Goal: Transaction & Acquisition: Purchase product/service

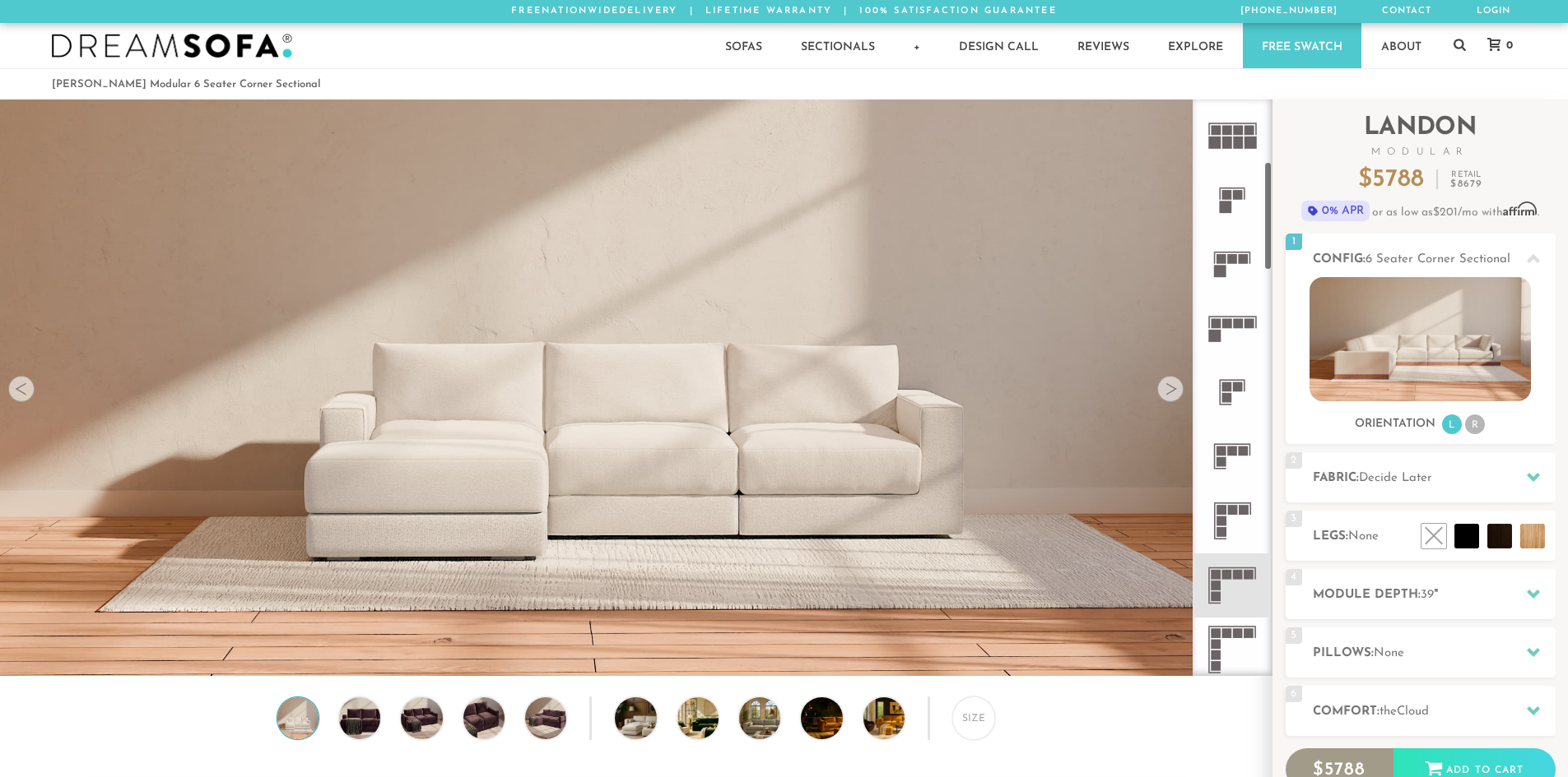
scroll to position [329, 0]
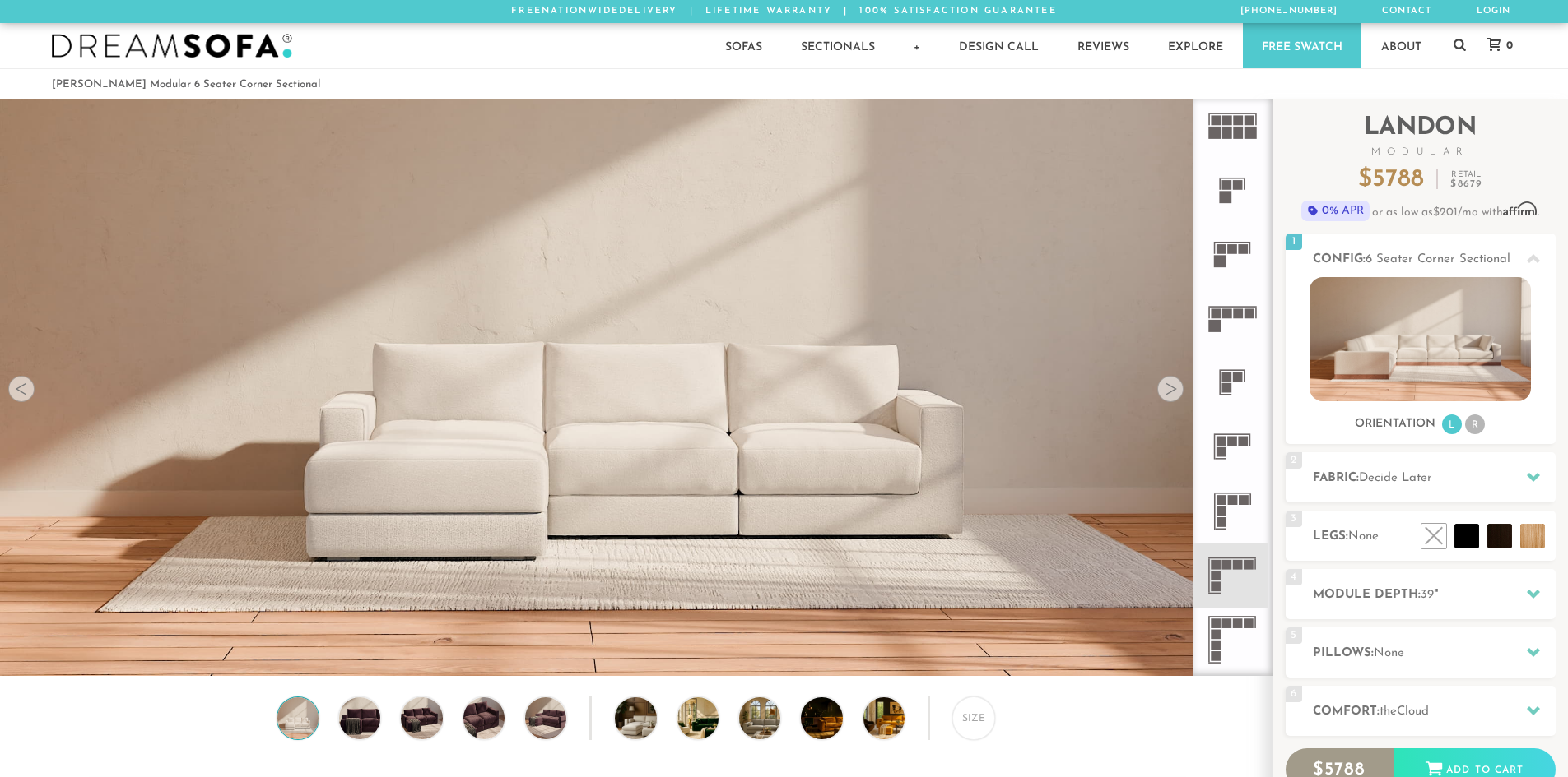
click at [1215, 568] on rect at bounding box center [1216, 565] width 10 height 10
click at [1454, 425] on li "L" at bounding box center [1452, 425] width 20 height 20
click at [1391, 594] on h2 "Module Depth: 39 "" at bounding box center [1434, 595] width 243 height 19
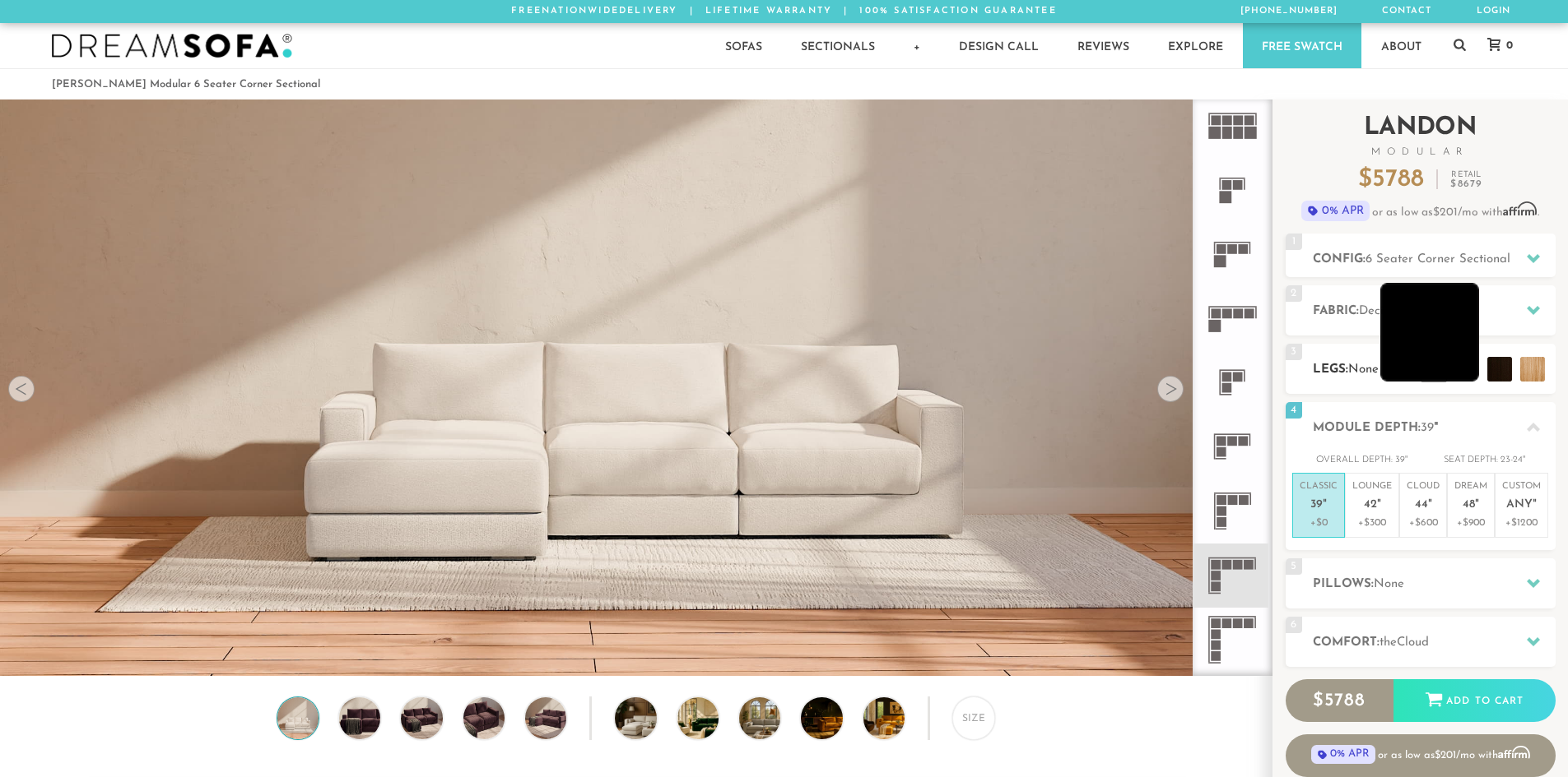
click at [1457, 359] on li at bounding box center [1429, 332] width 99 height 99
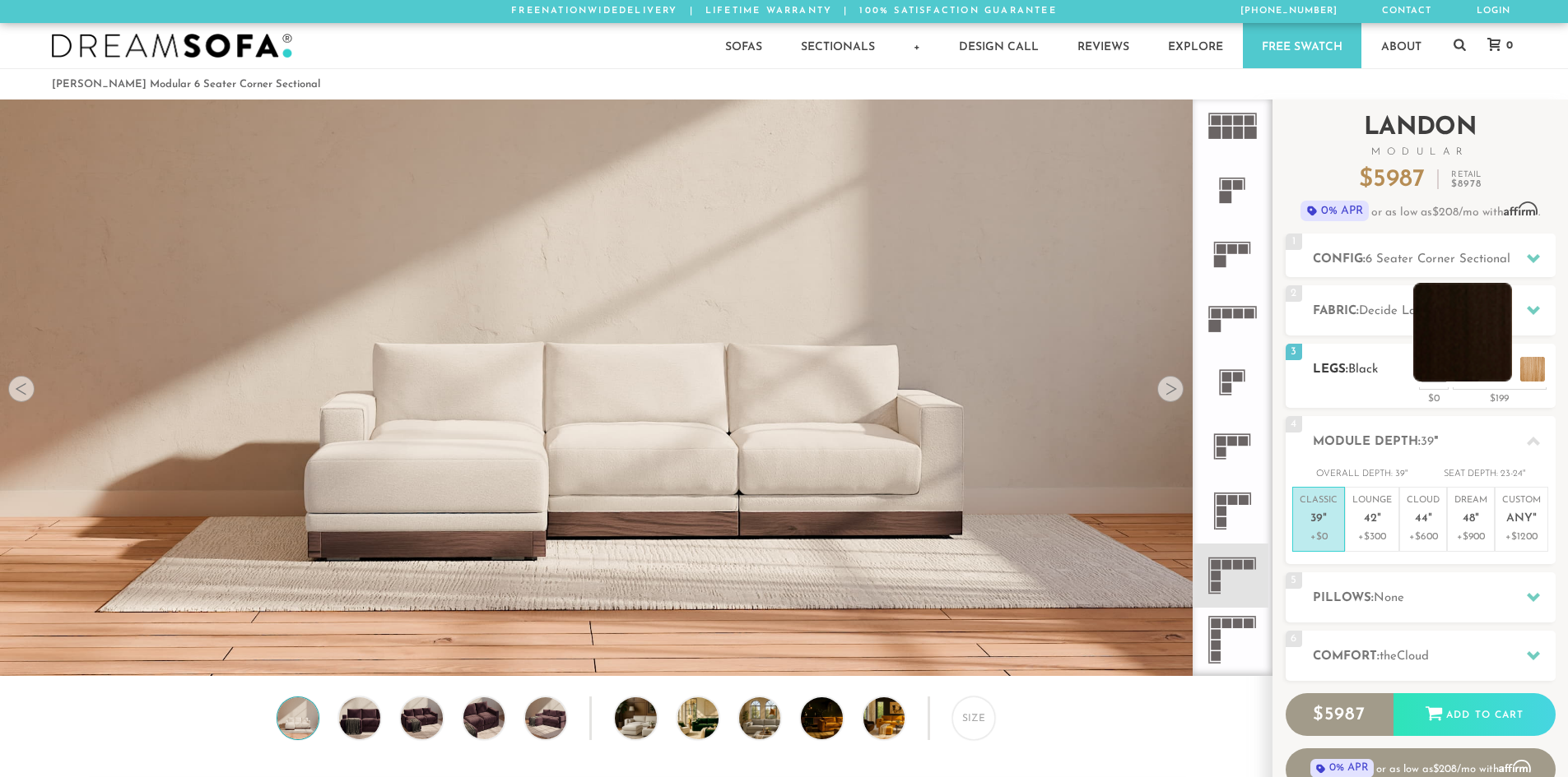
click at [1497, 366] on li at bounding box center [1462, 332] width 99 height 99
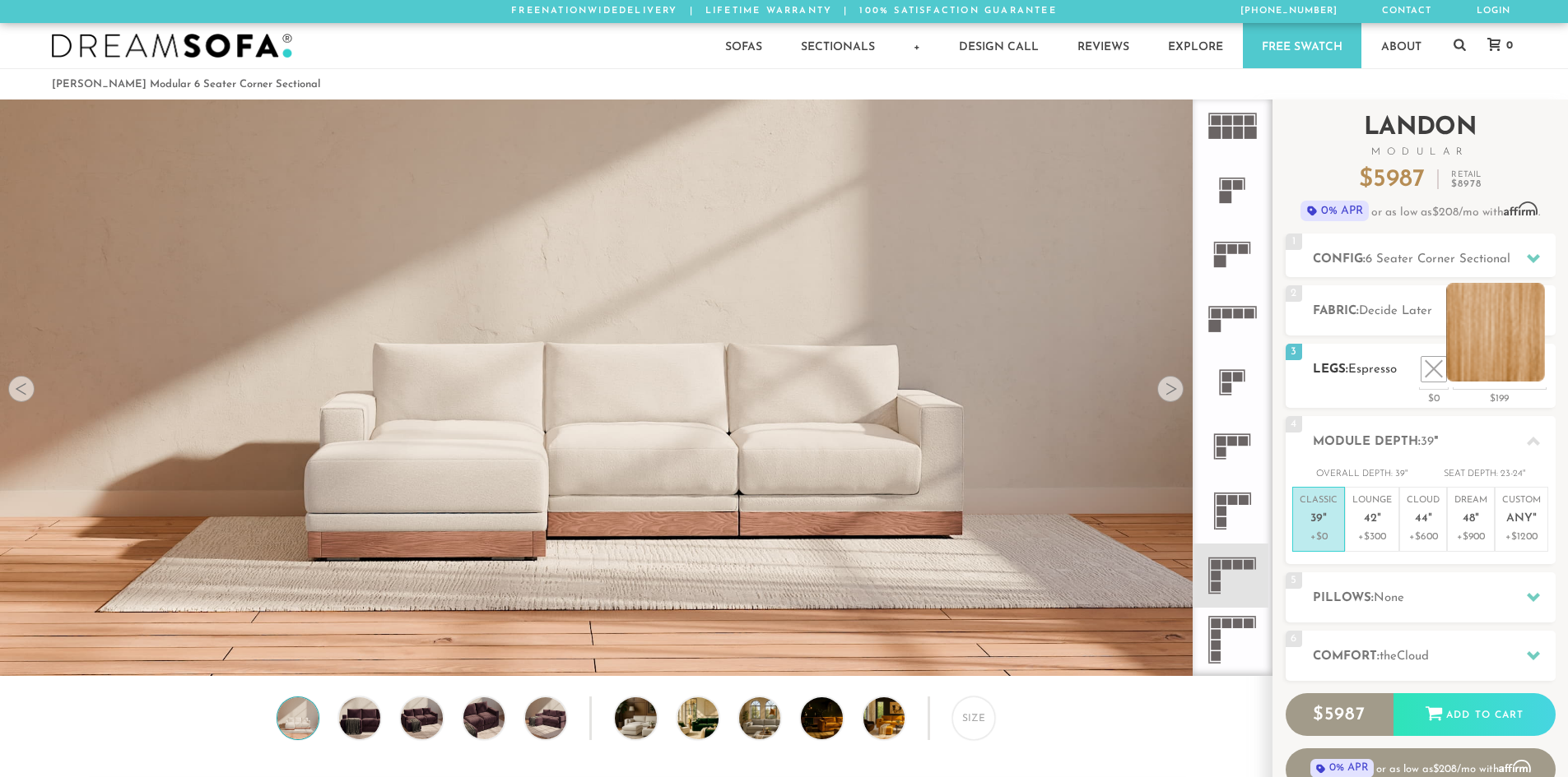
click at [1527, 368] on li at bounding box center [1495, 332] width 99 height 99
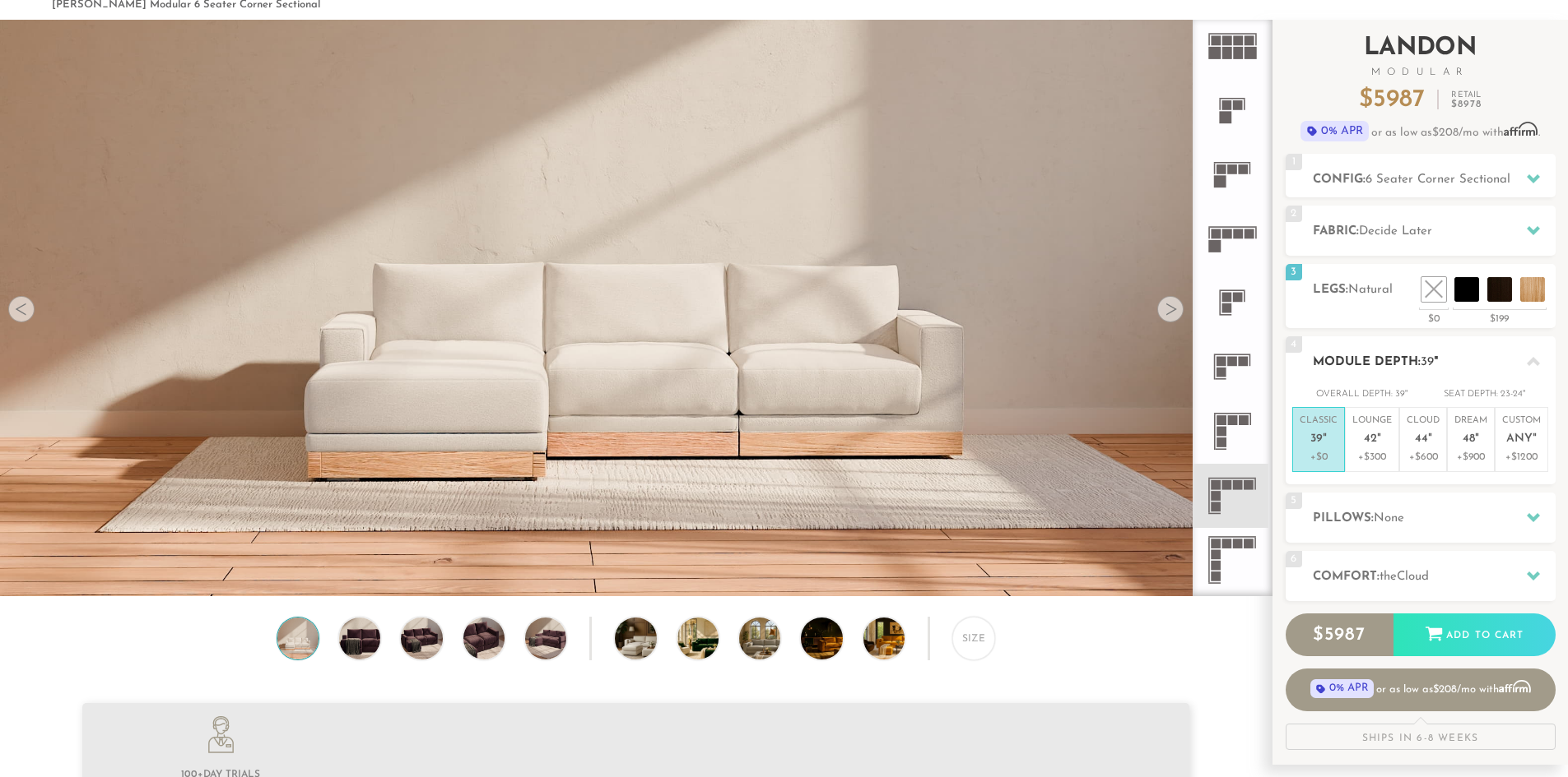
scroll to position [82, 0]
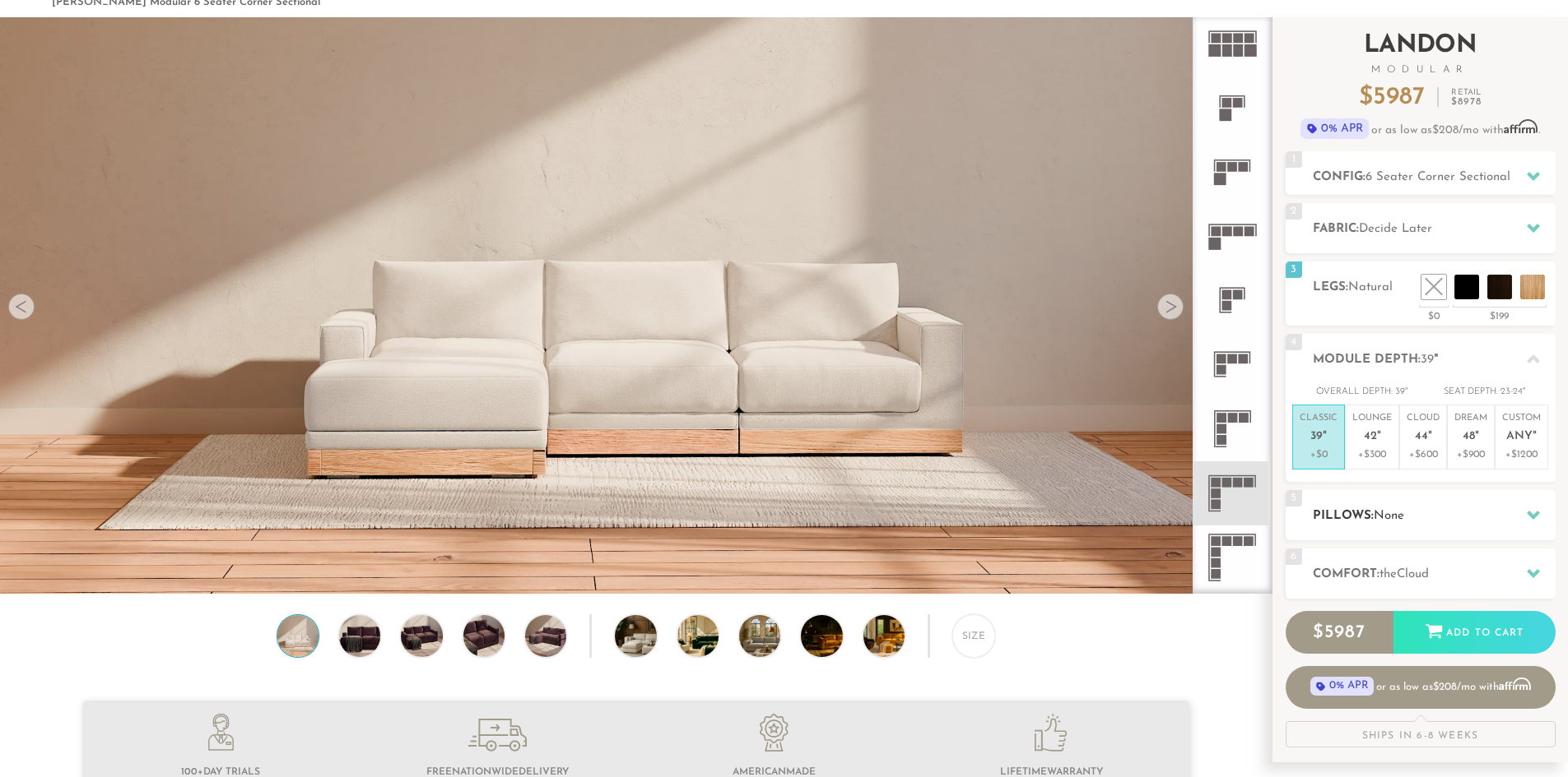
click at [1358, 509] on h2 "Pillows: None" at bounding box center [1434, 516] width 243 height 19
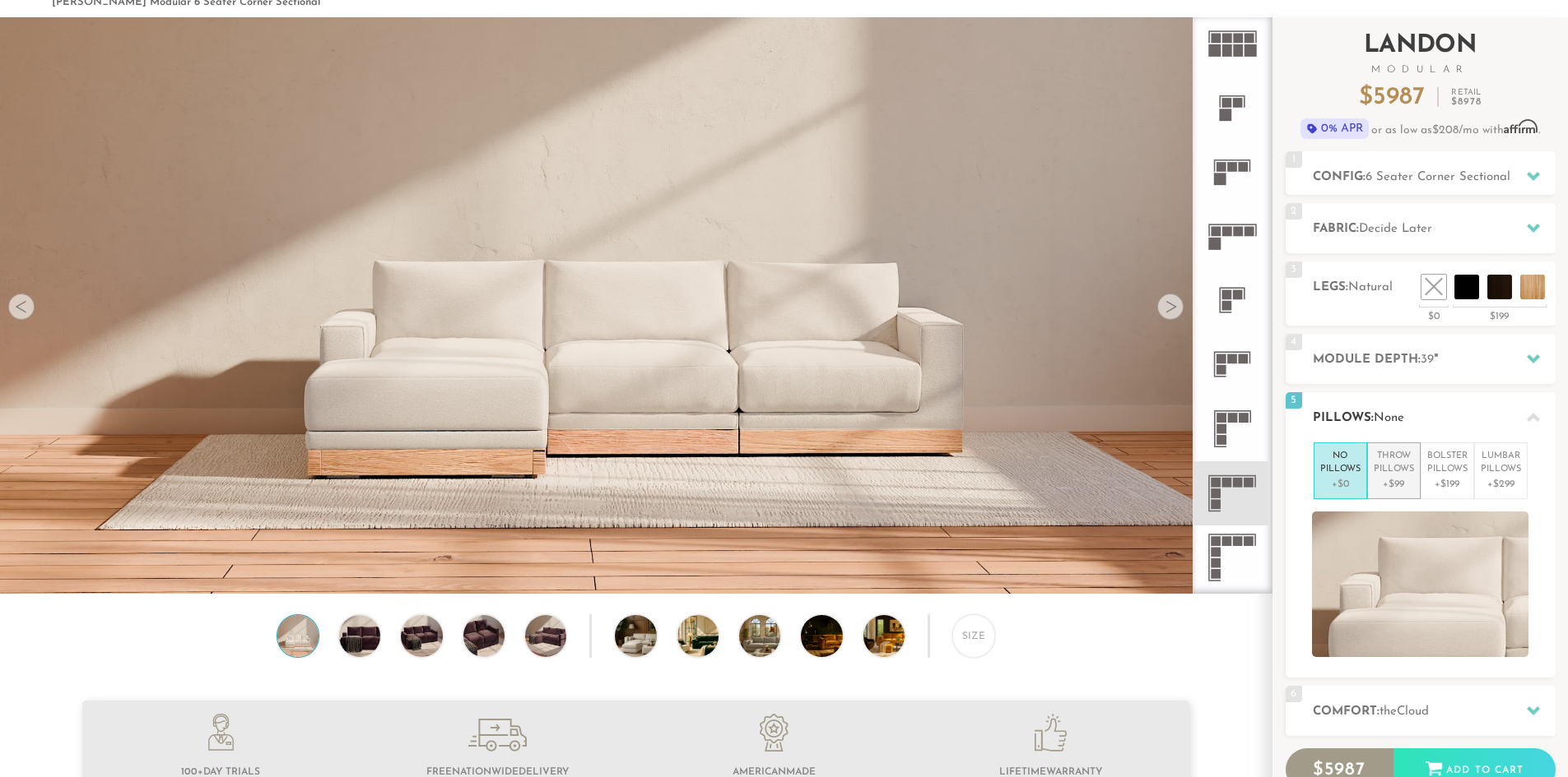
click at [1393, 460] on p "Throw Pillows" at bounding box center [1393, 463] width 41 height 27
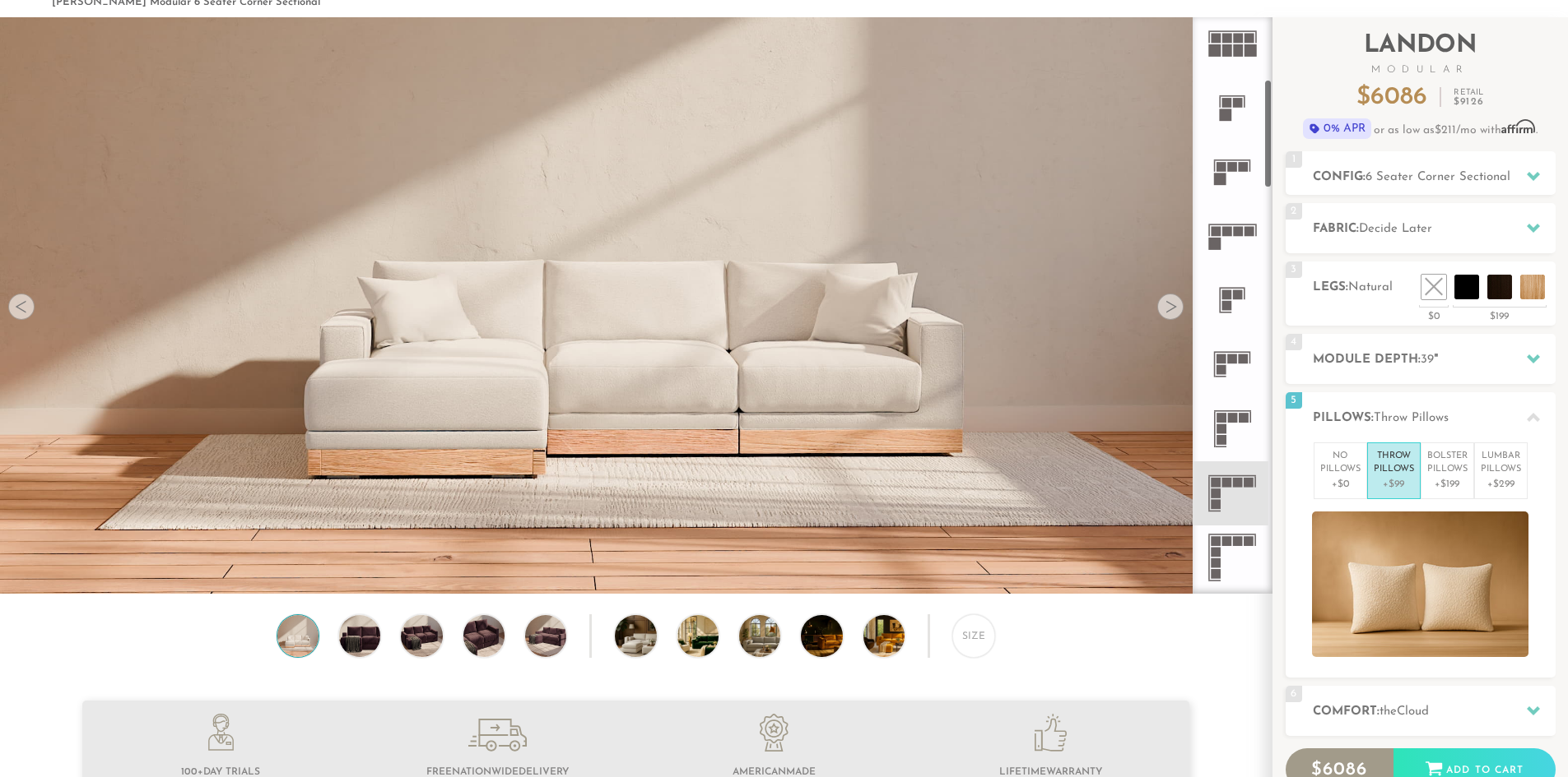
click at [1218, 484] on rect at bounding box center [1216, 483] width 10 height 10
click at [1219, 423] on icon at bounding box center [1231, 428] width 64 height 64
click at [1216, 495] on rect at bounding box center [1216, 494] width 10 height 10
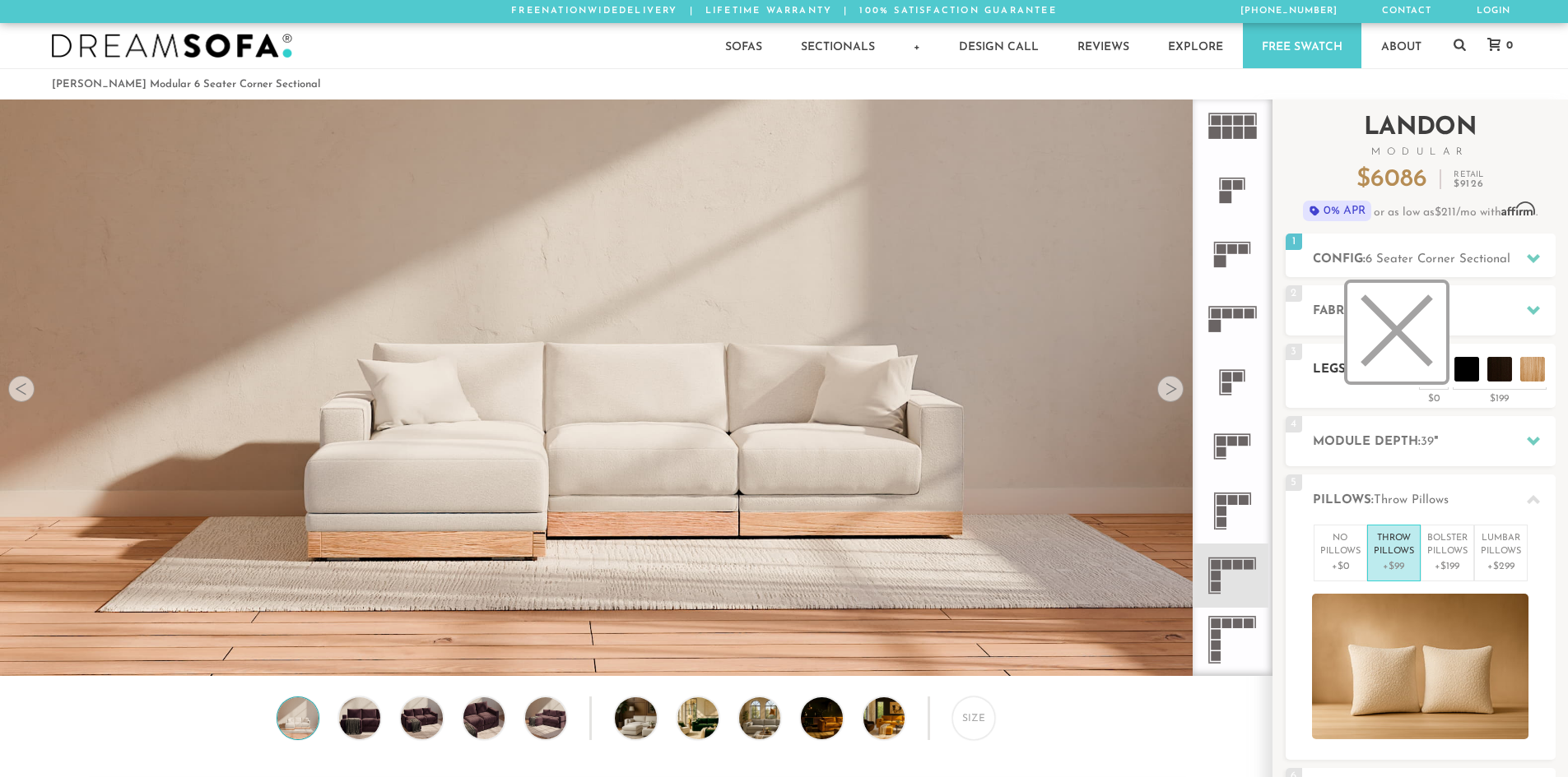
click at [1431, 374] on li at bounding box center [1396, 332] width 99 height 99
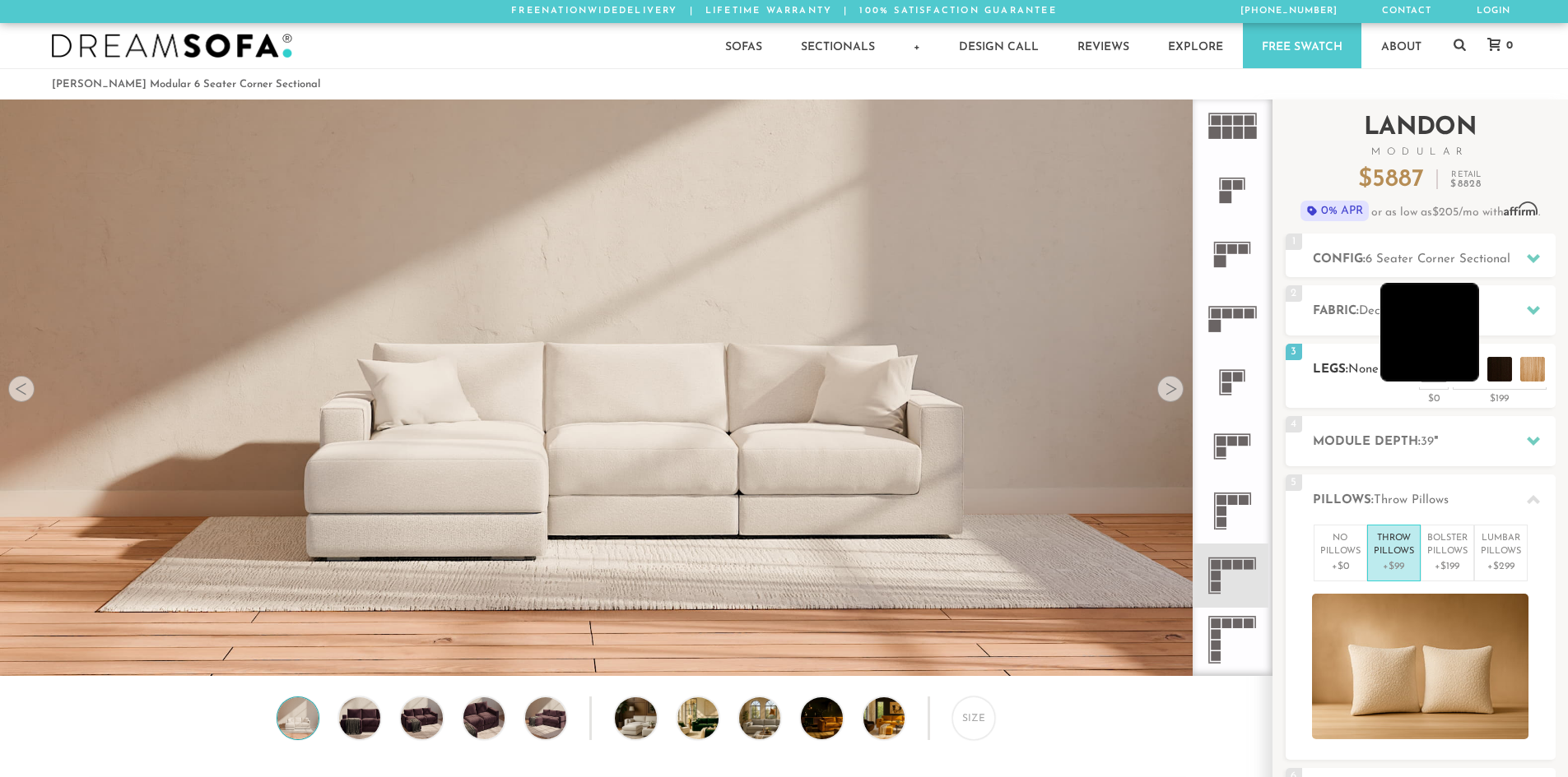
click at [1462, 371] on li at bounding box center [1429, 332] width 99 height 99
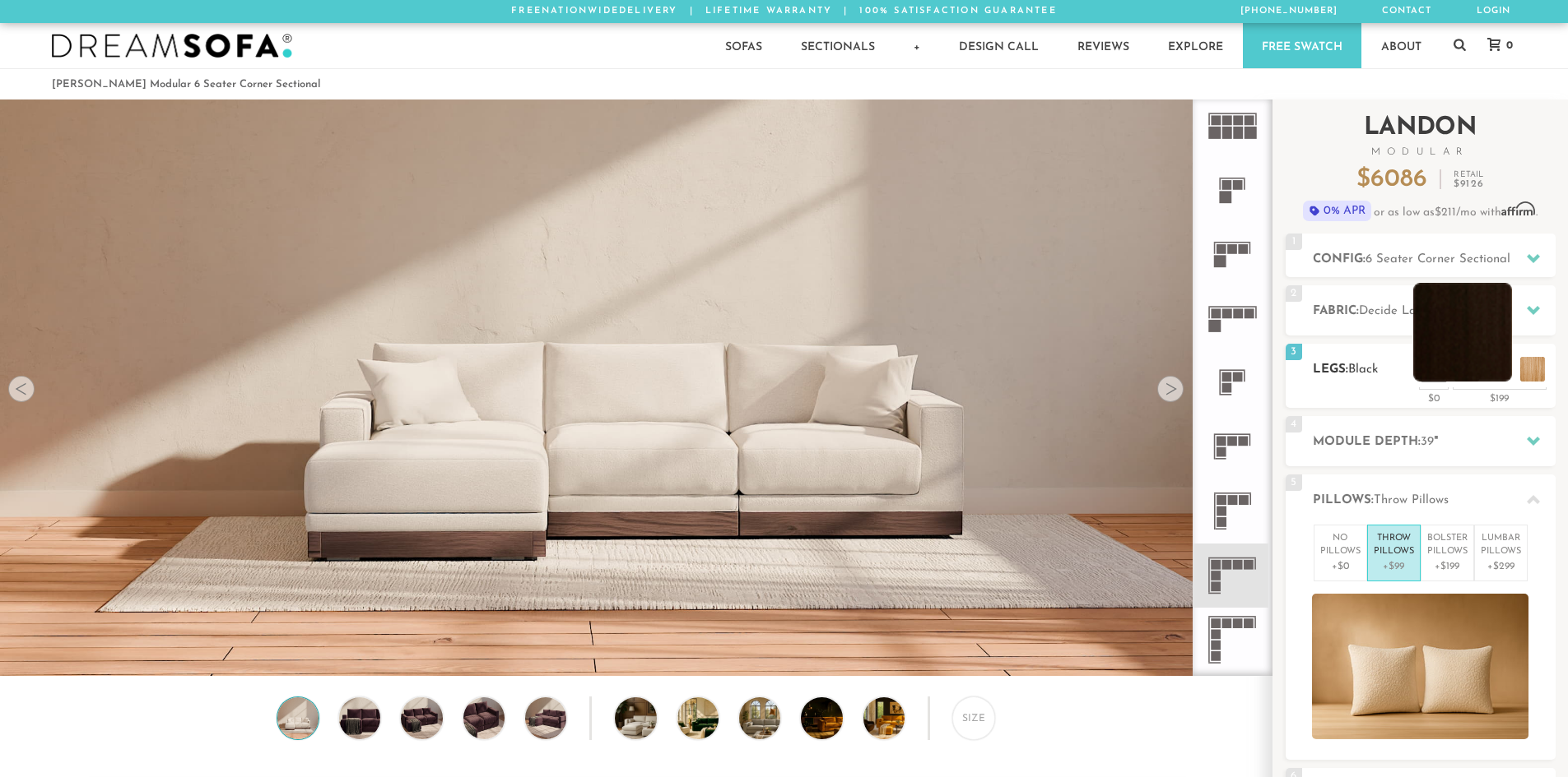
click at [1501, 365] on li at bounding box center [1462, 332] width 99 height 99
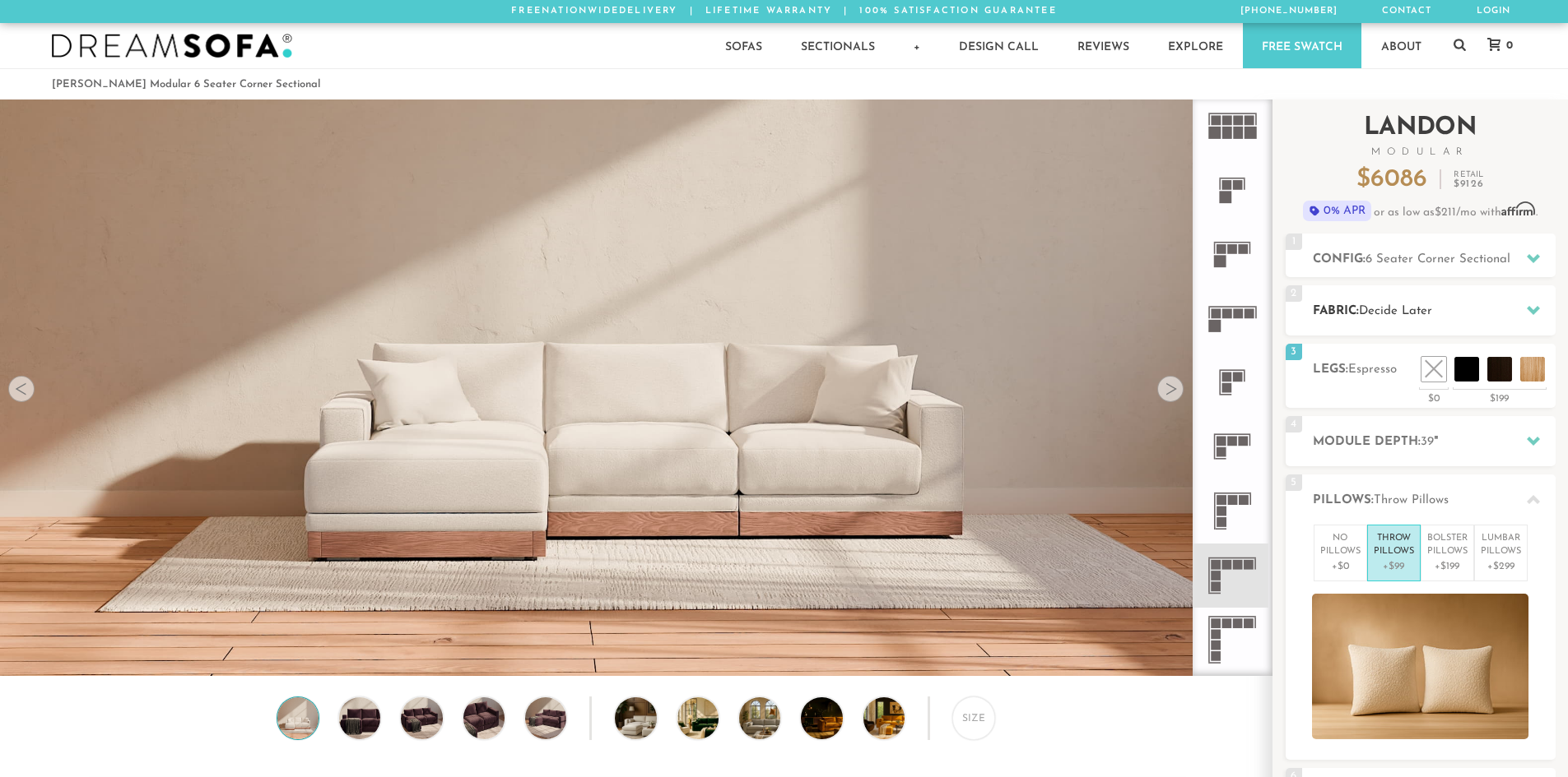
click at [1532, 312] on icon at bounding box center [1533, 310] width 13 height 9
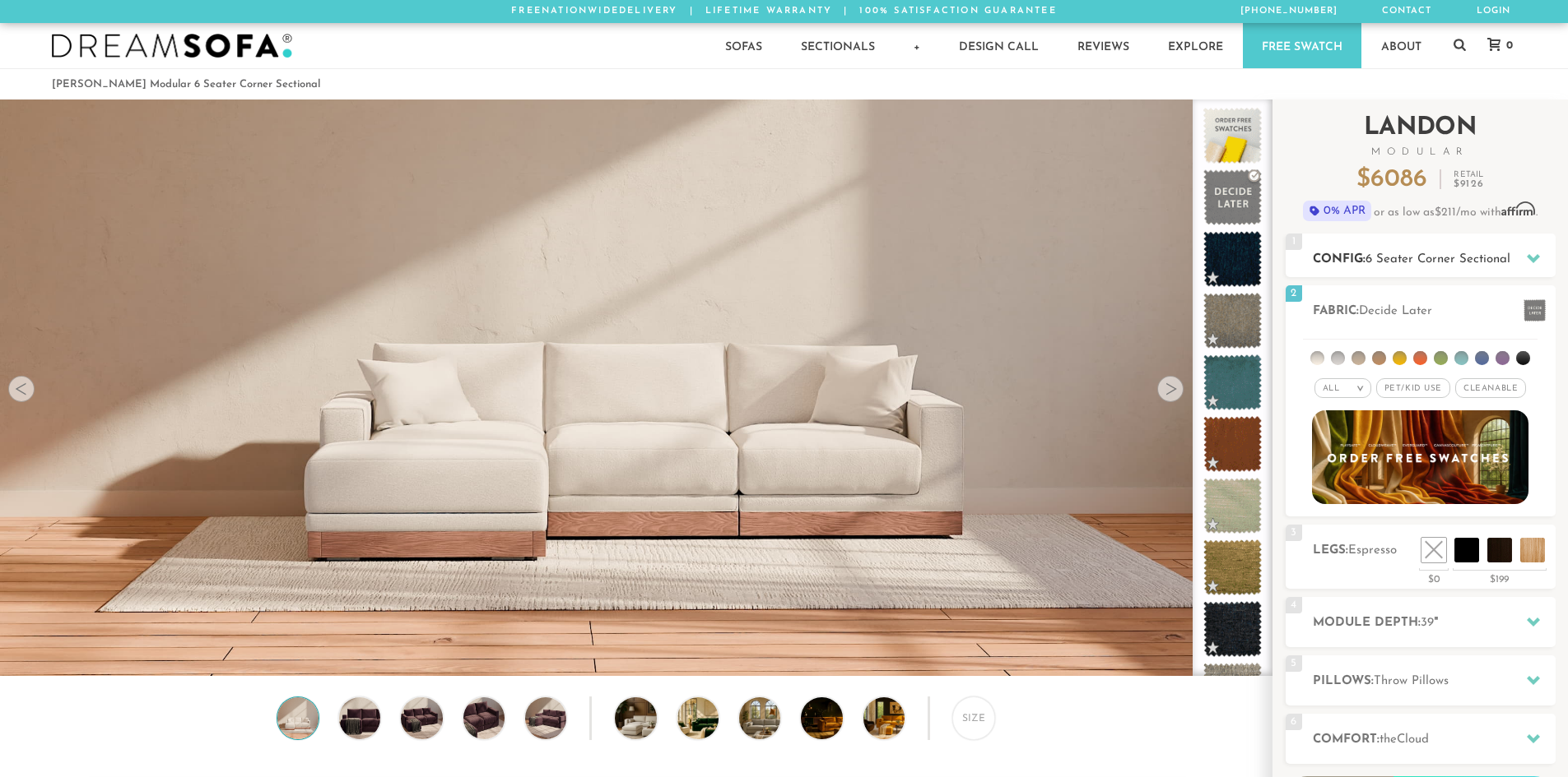
click at [1534, 259] on icon at bounding box center [1533, 258] width 13 height 9
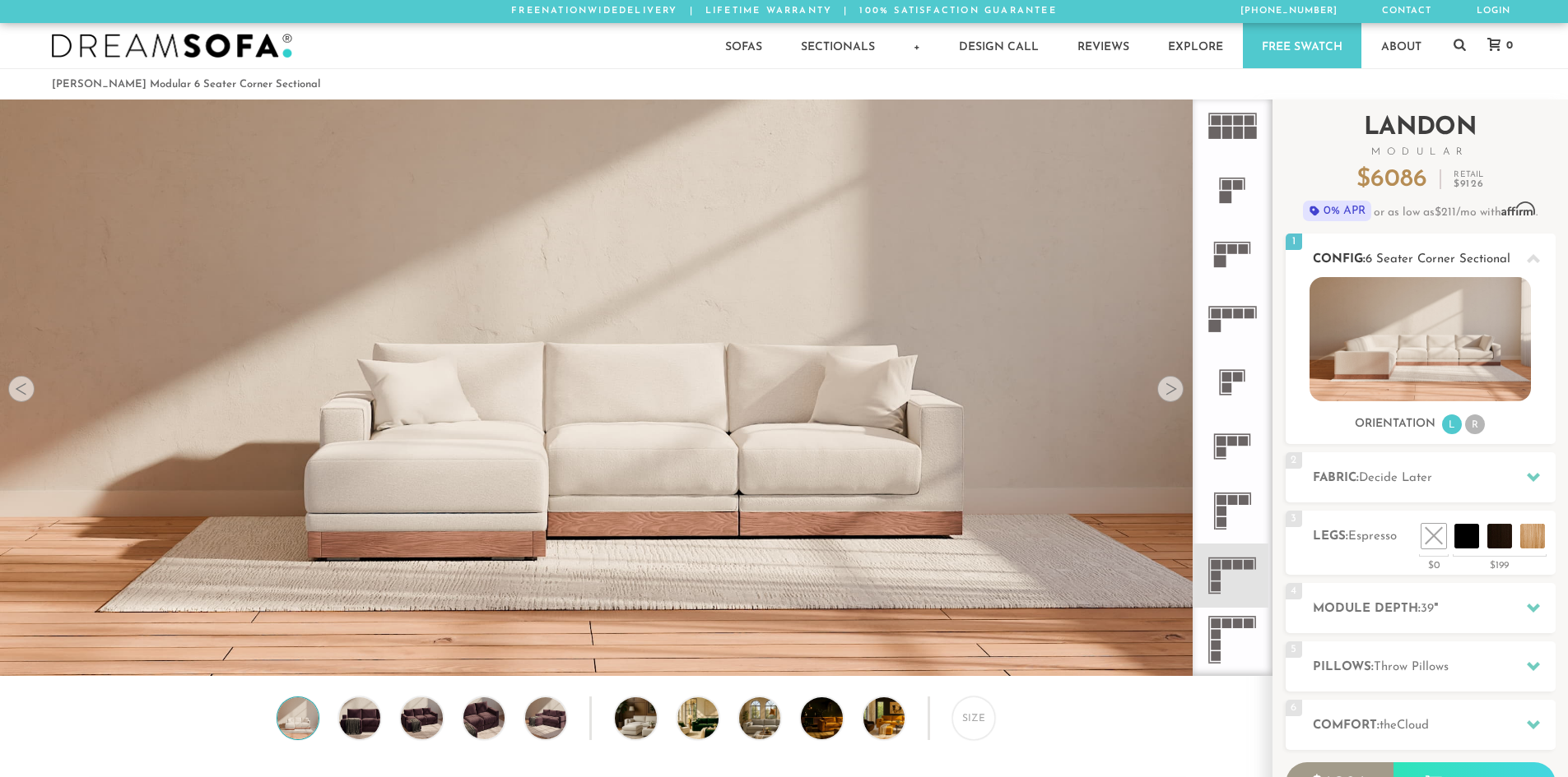
click at [1529, 253] on icon at bounding box center [1533, 259] width 13 height 13
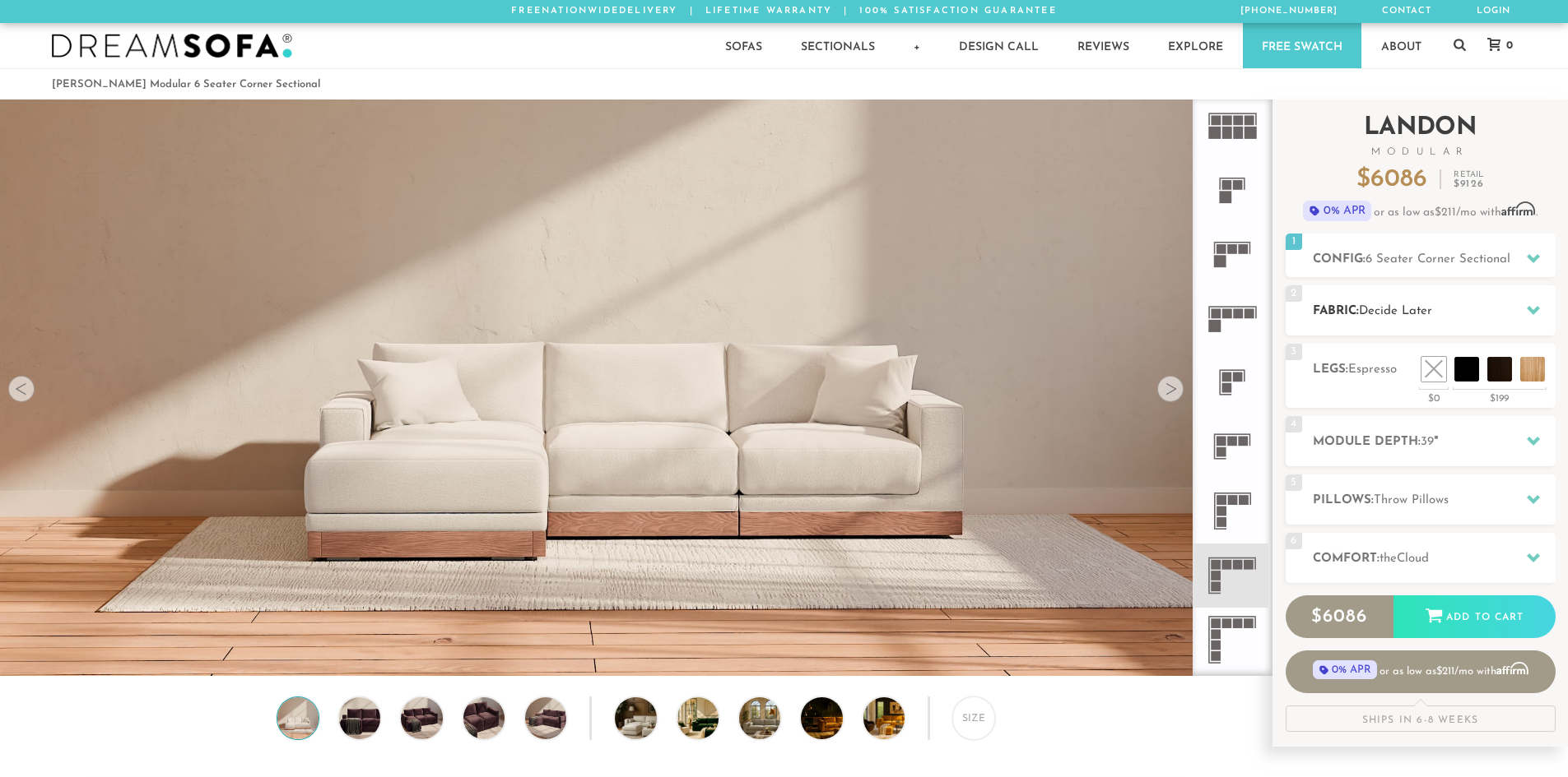
click at [1481, 312] on h2 "Fabric: Decide Later" at bounding box center [1434, 311] width 243 height 19
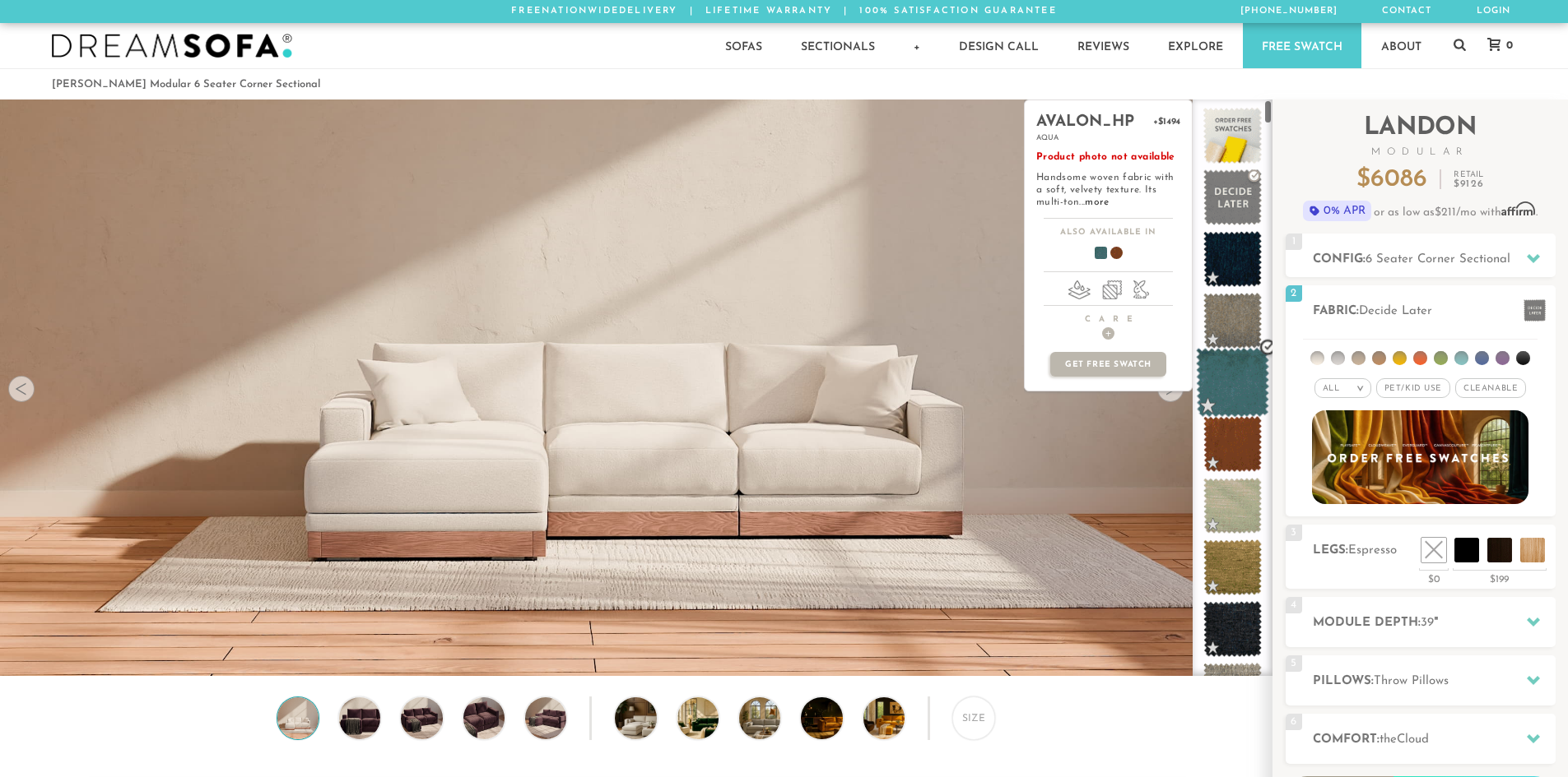
click at [1212, 385] on span at bounding box center [1232, 383] width 73 height 70
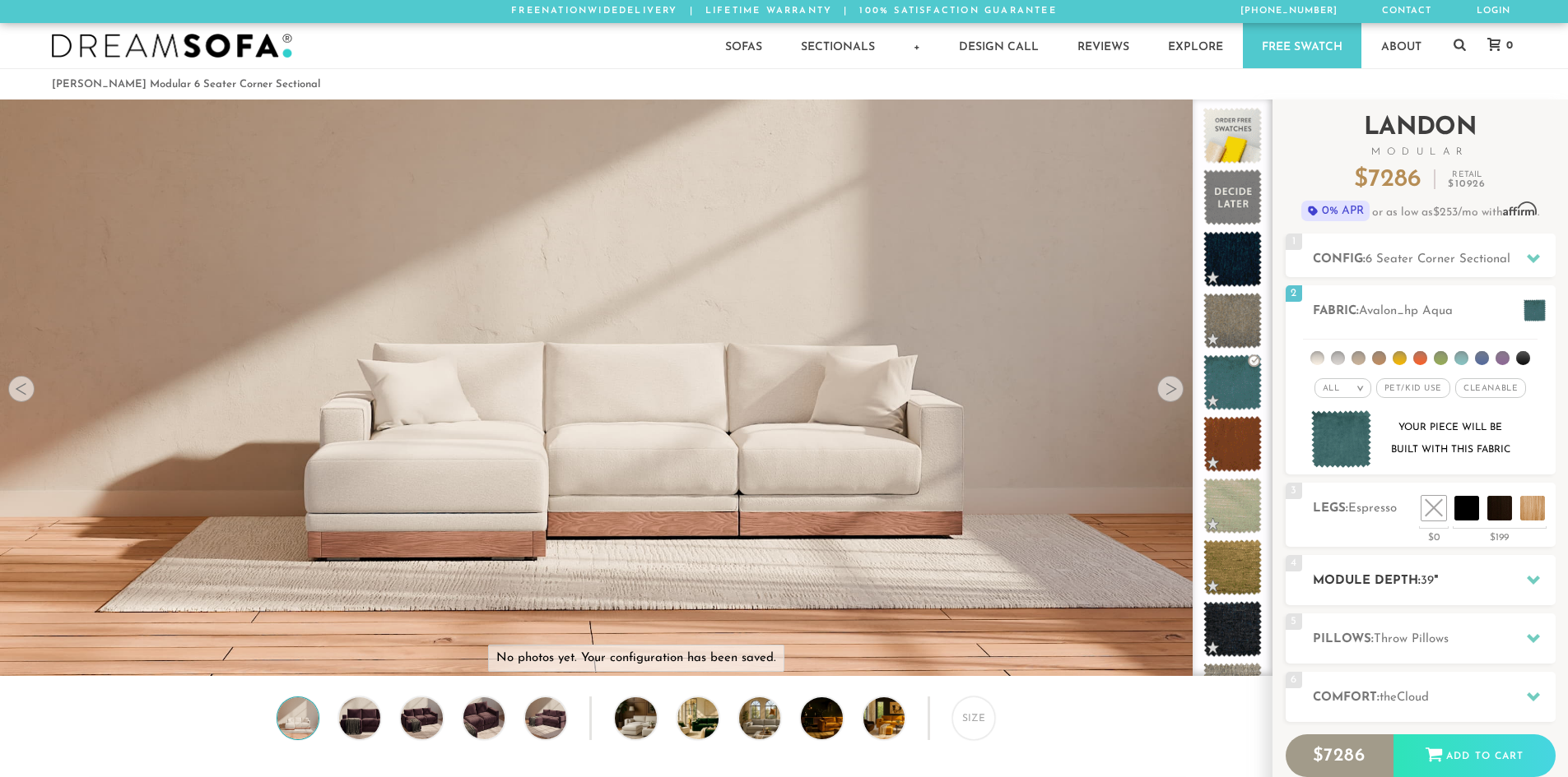
click at [1441, 585] on h2 "Module Depth: 39 "" at bounding box center [1434, 581] width 243 height 19
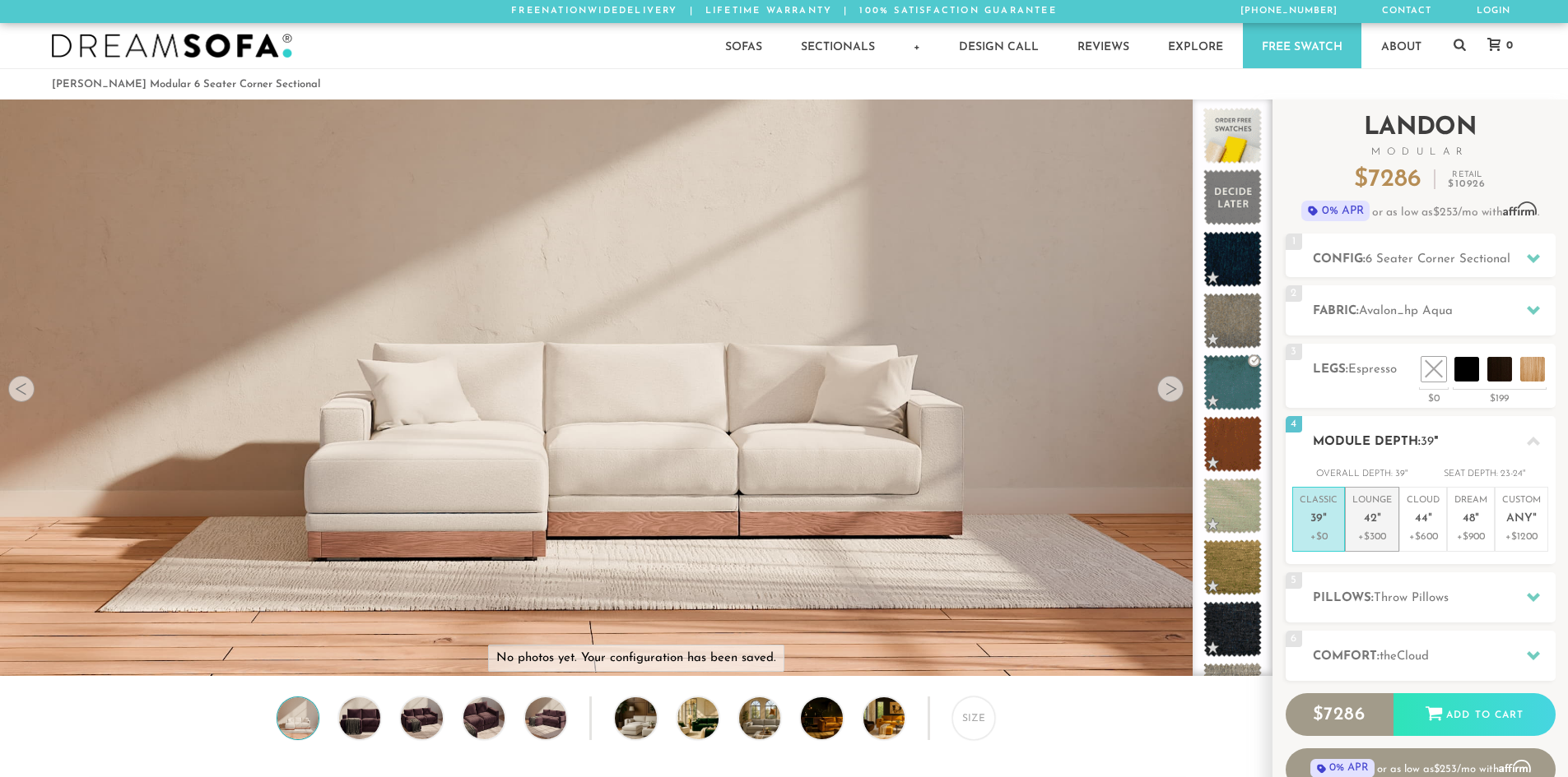
click at [1378, 514] on em """ at bounding box center [1378, 519] width 4 height 14
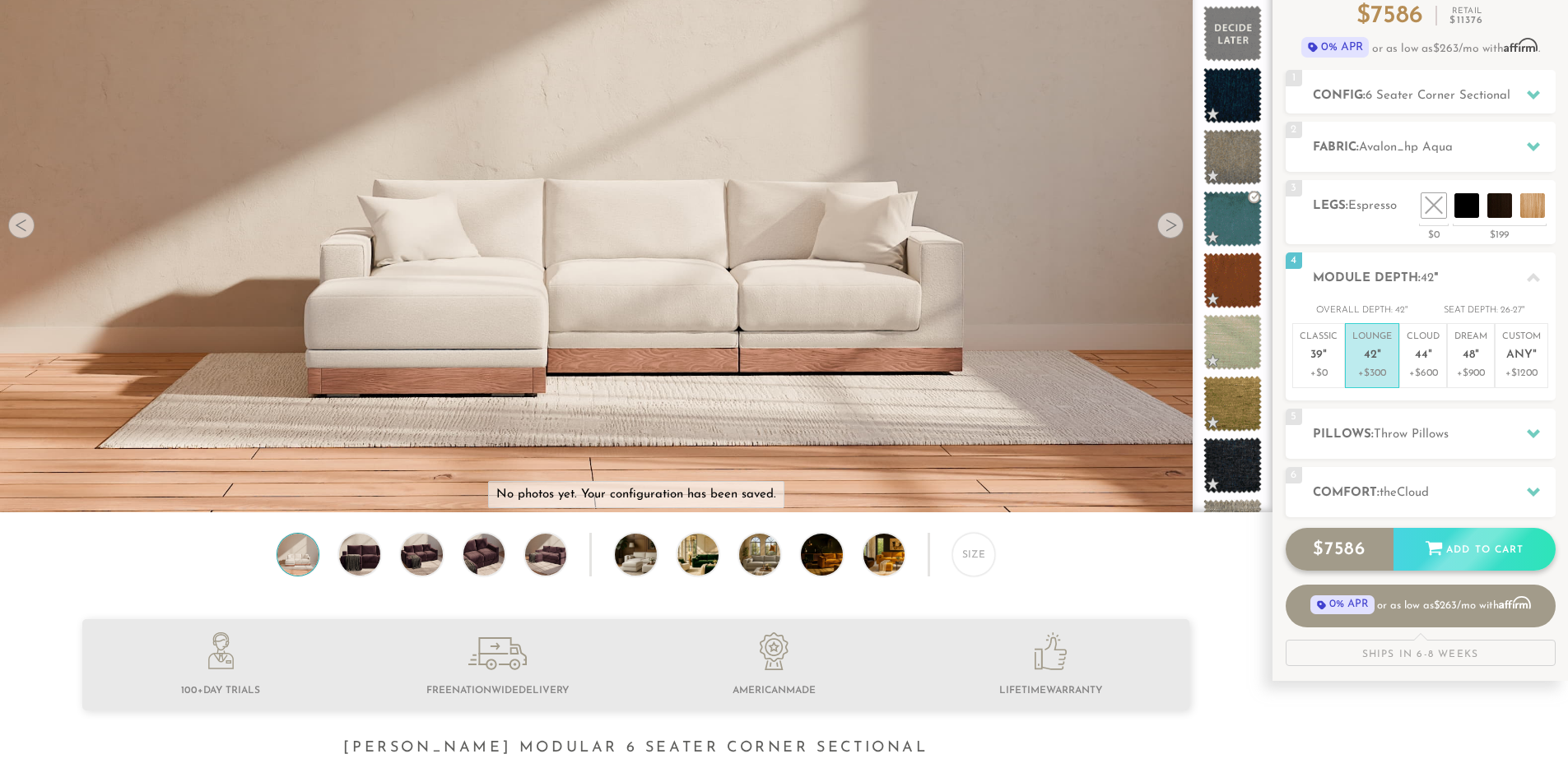
scroll to position [165, 0]
click at [1389, 495] on span "the" at bounding box center [1388, 492] width 17 height 12
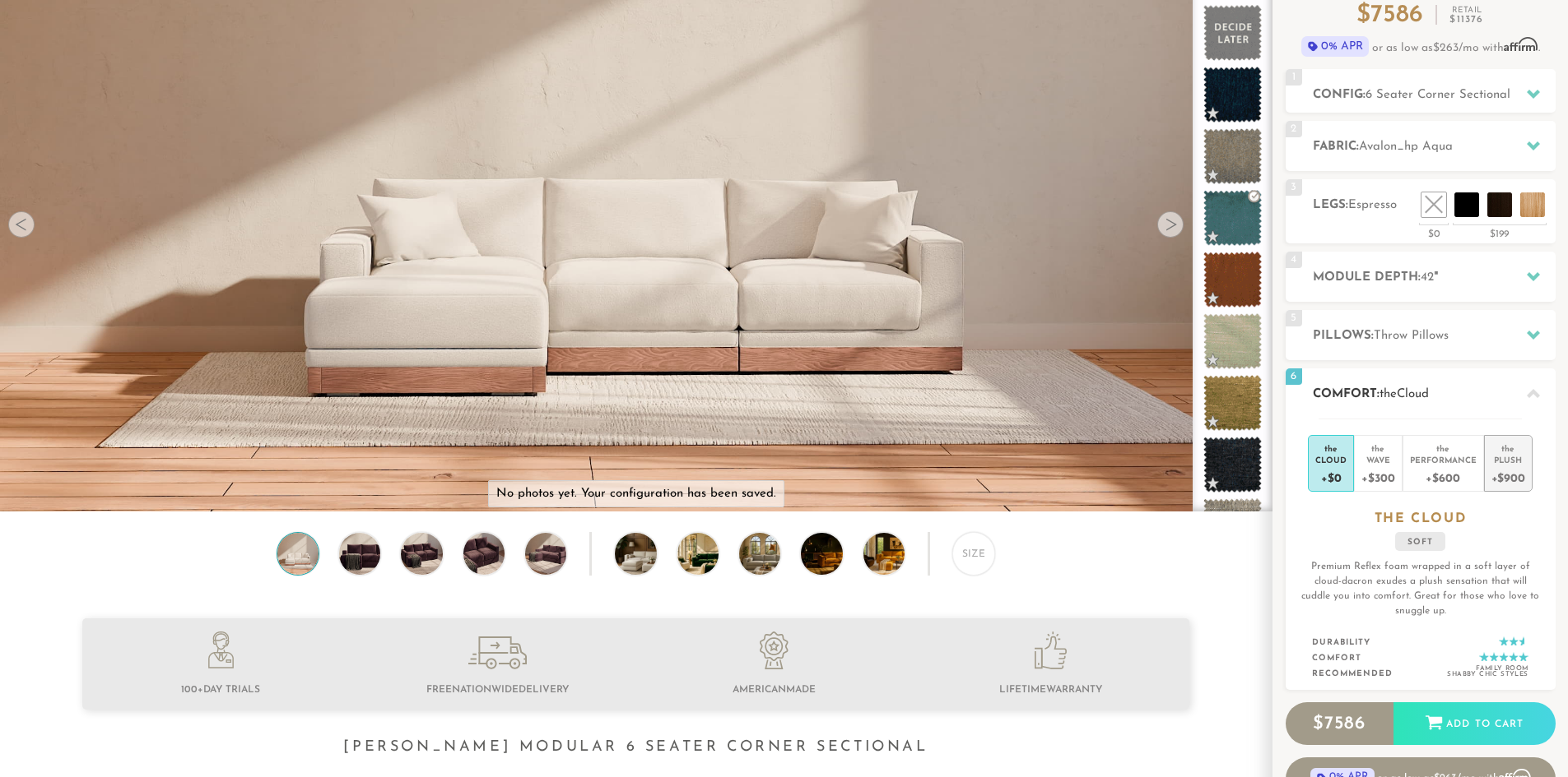
click at [1510, 455] on div "Plush" at bounding box center [1508, 460] width 34 height 12
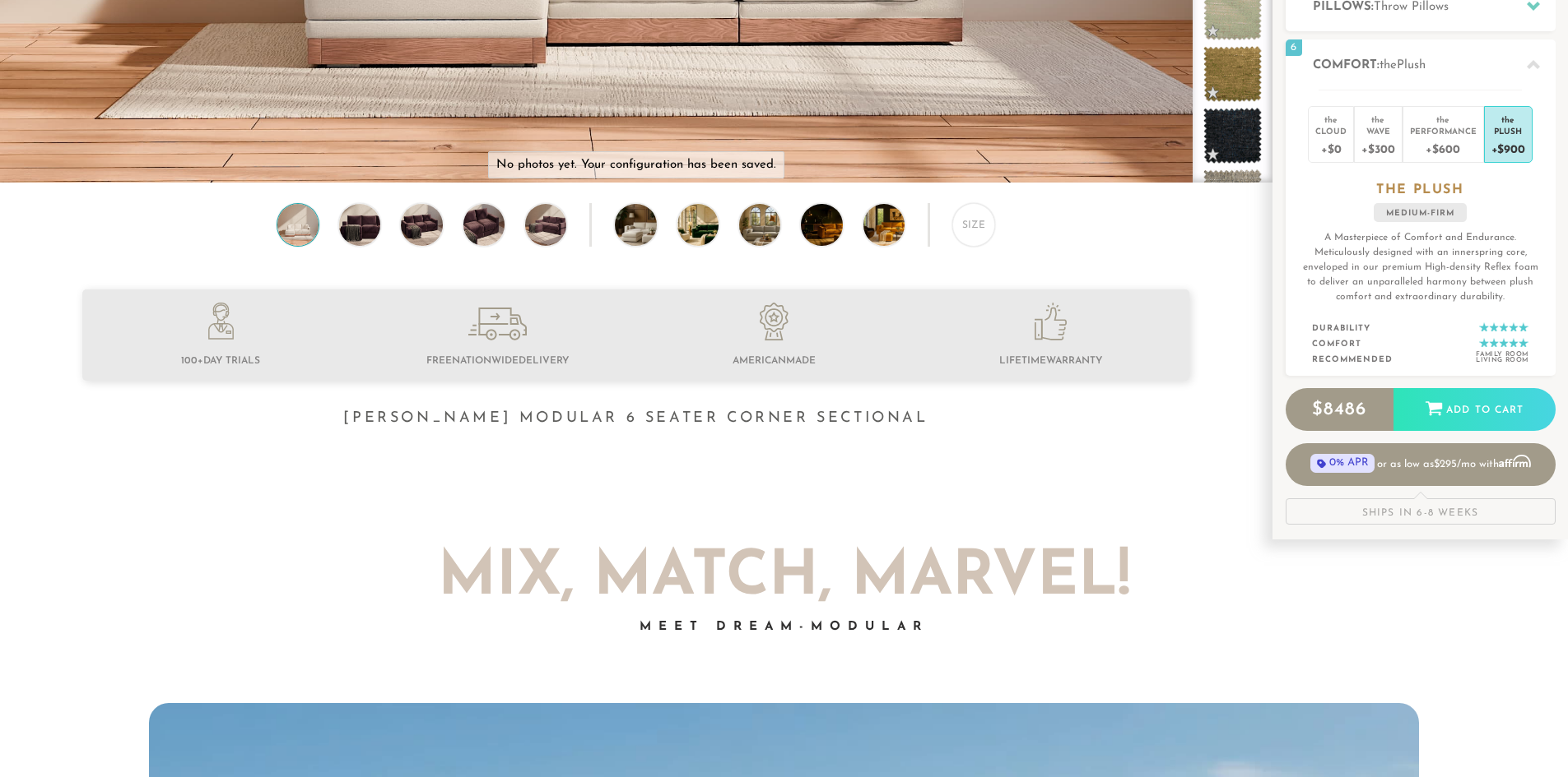
scroll to position [0, 0]
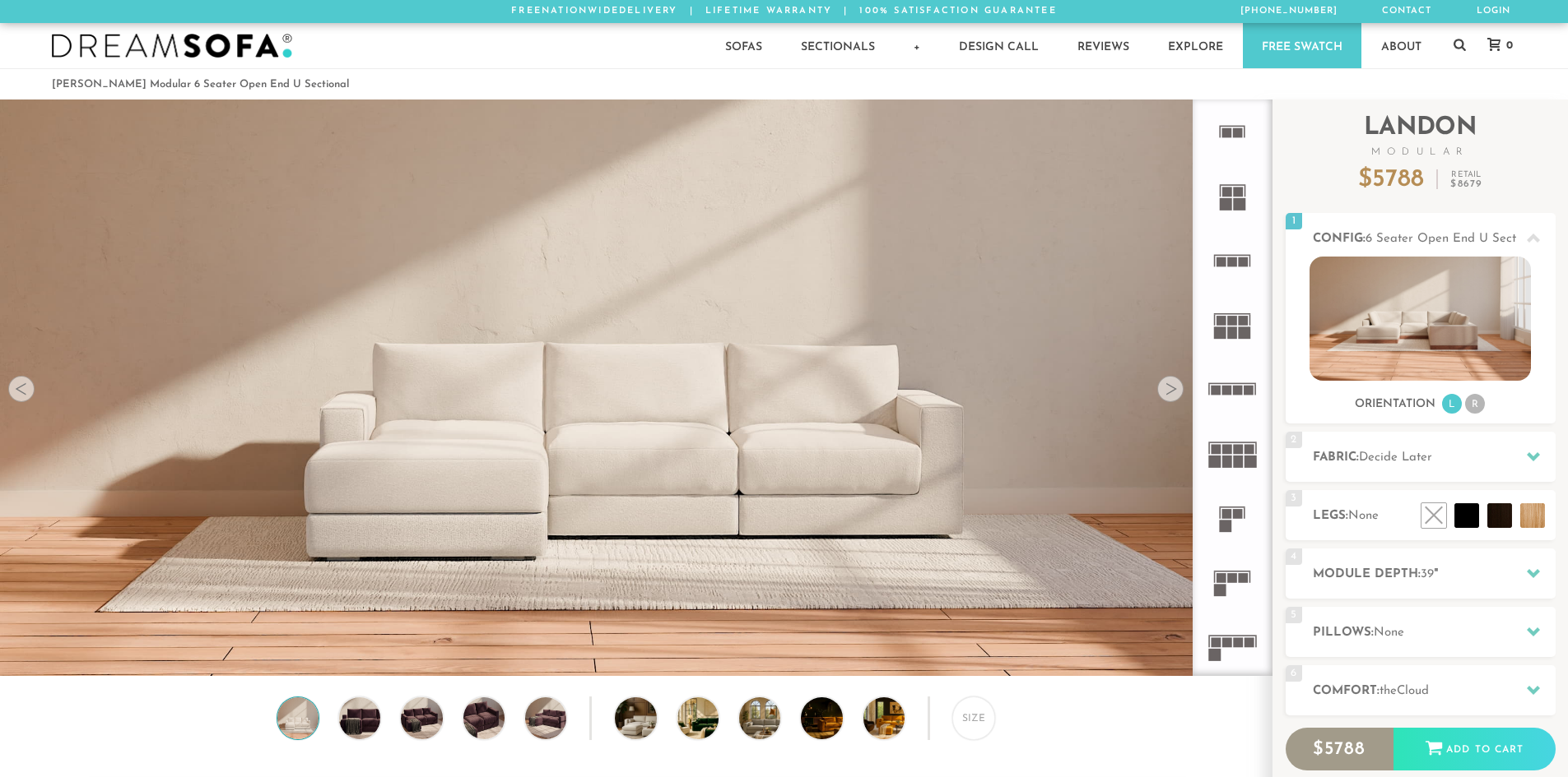
scroll to position [13, 13]
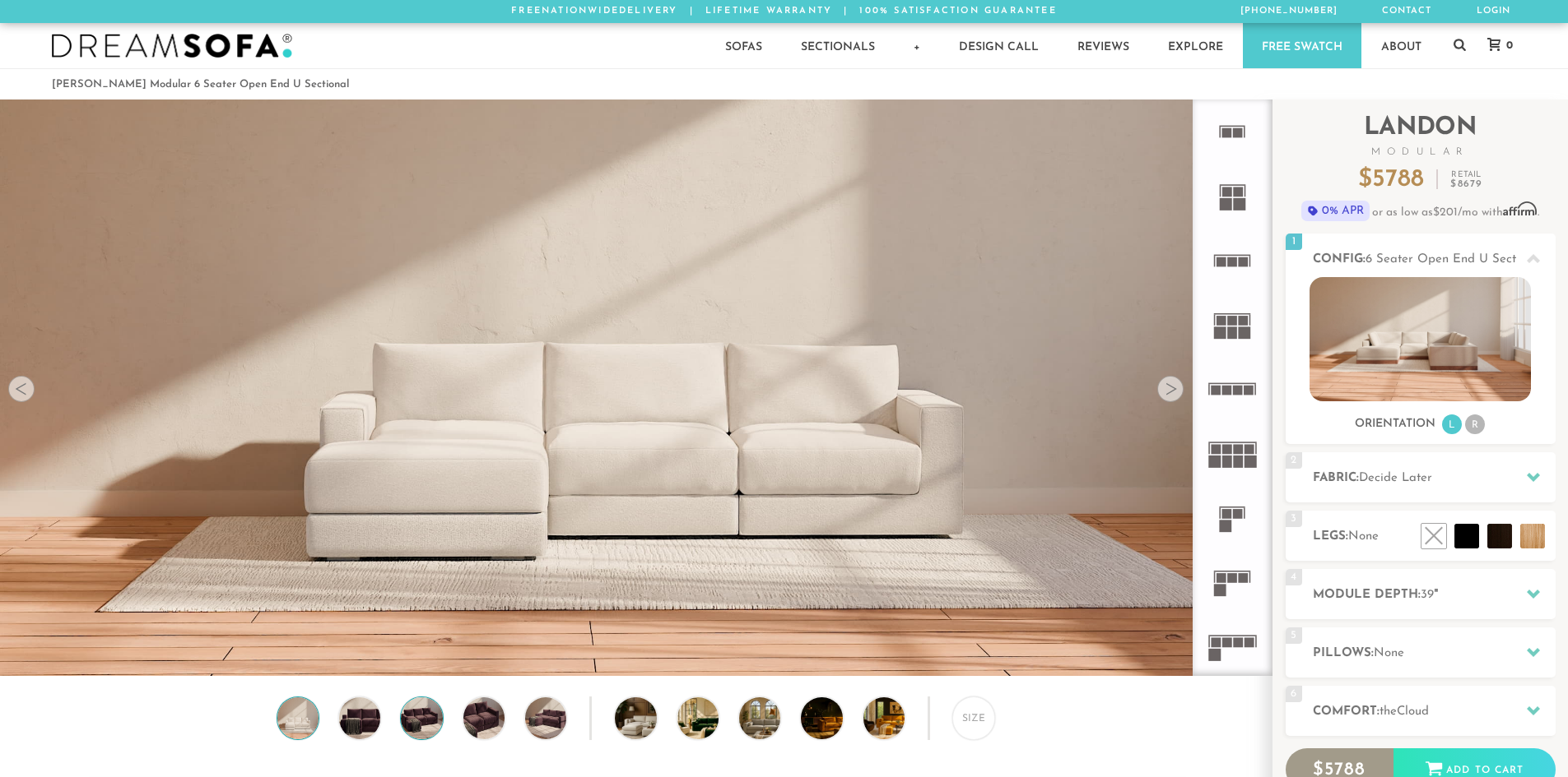
click at [417, 725] on img at bounding box center [421, 717] width 49 height 41
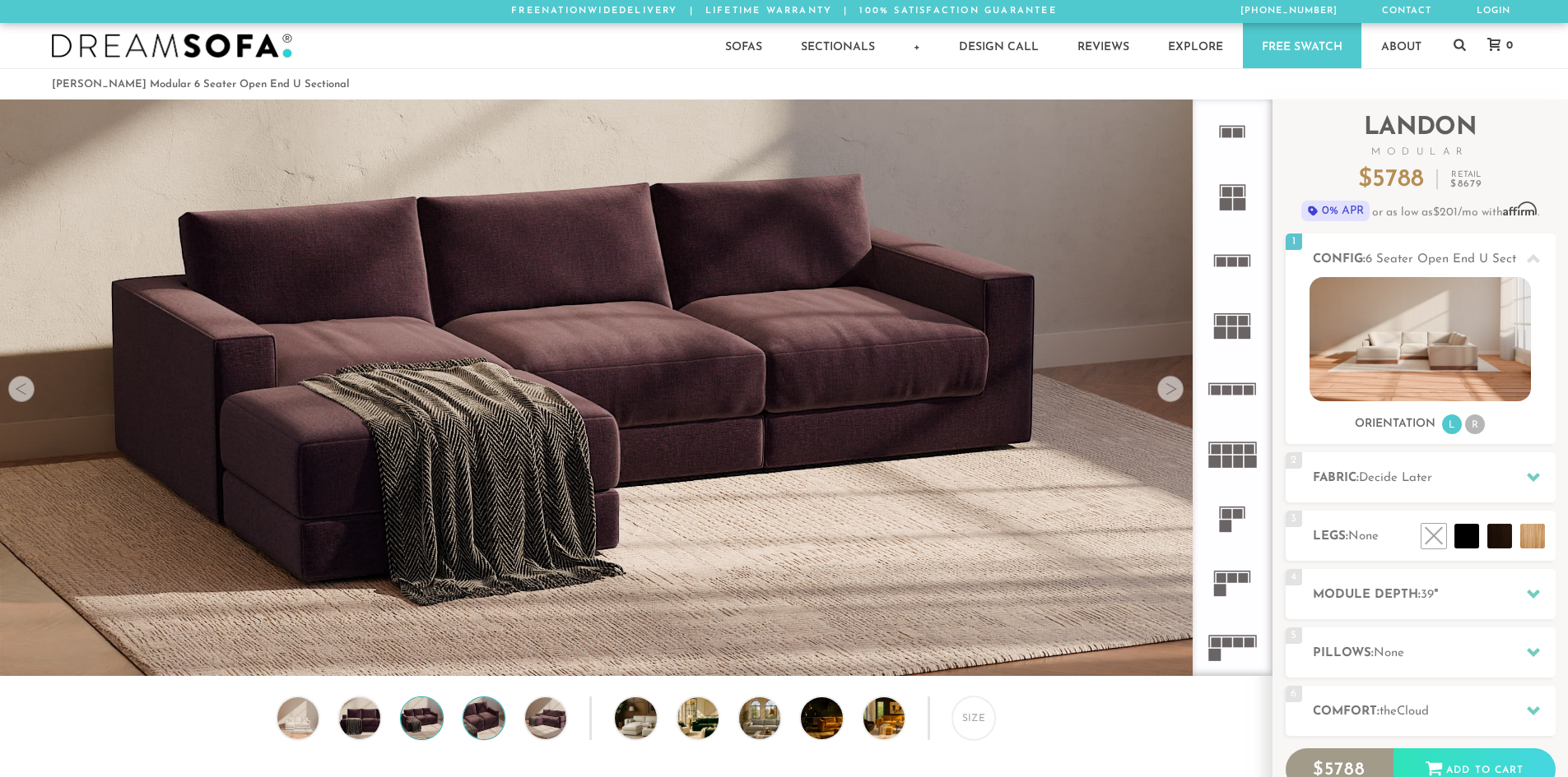
click at [476, 725] on img at bounding box center [483, 717] width 49 height 41
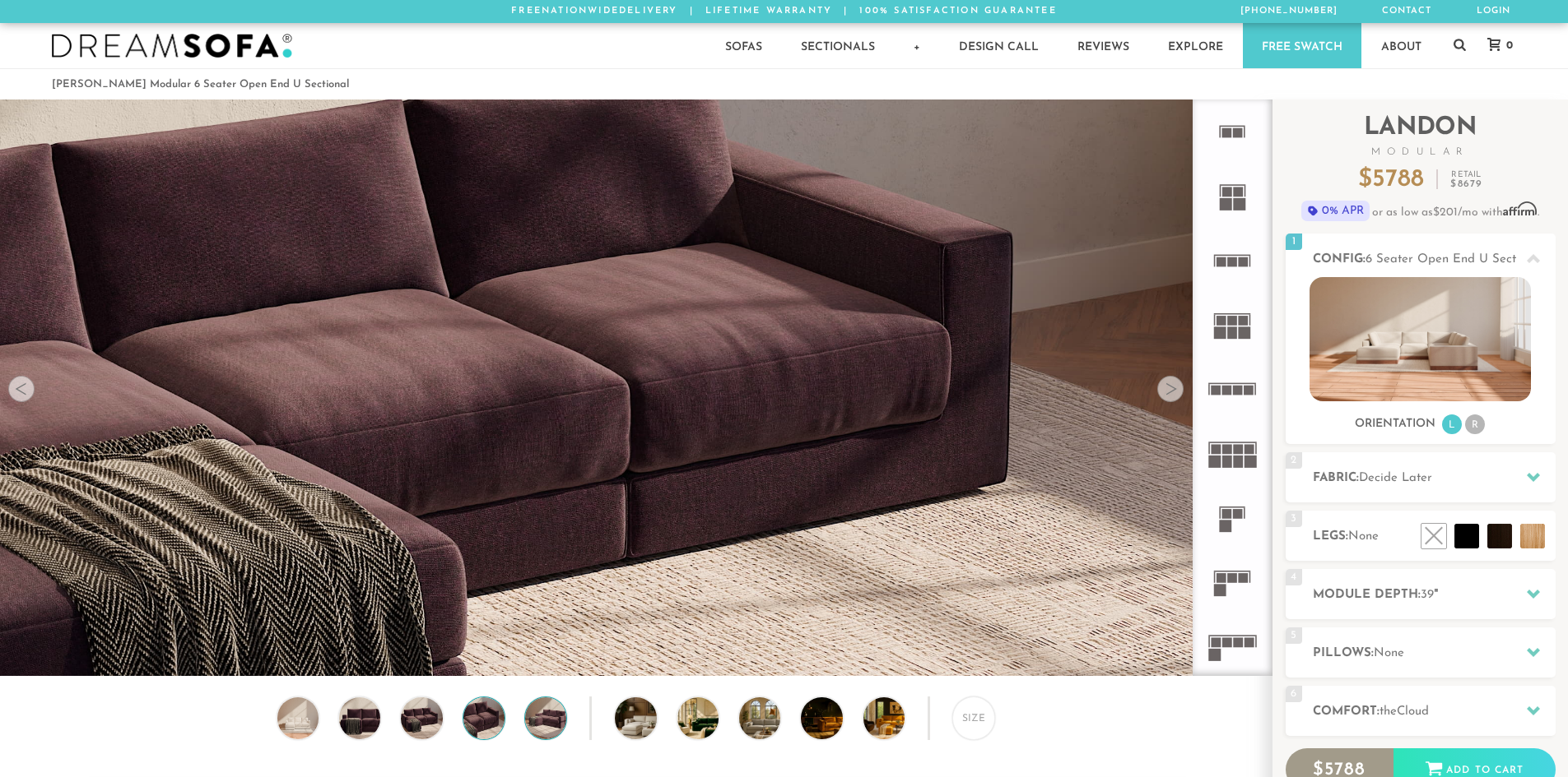
click at [547, 715] on img at bounding box center [545, 717] width 49 height 41
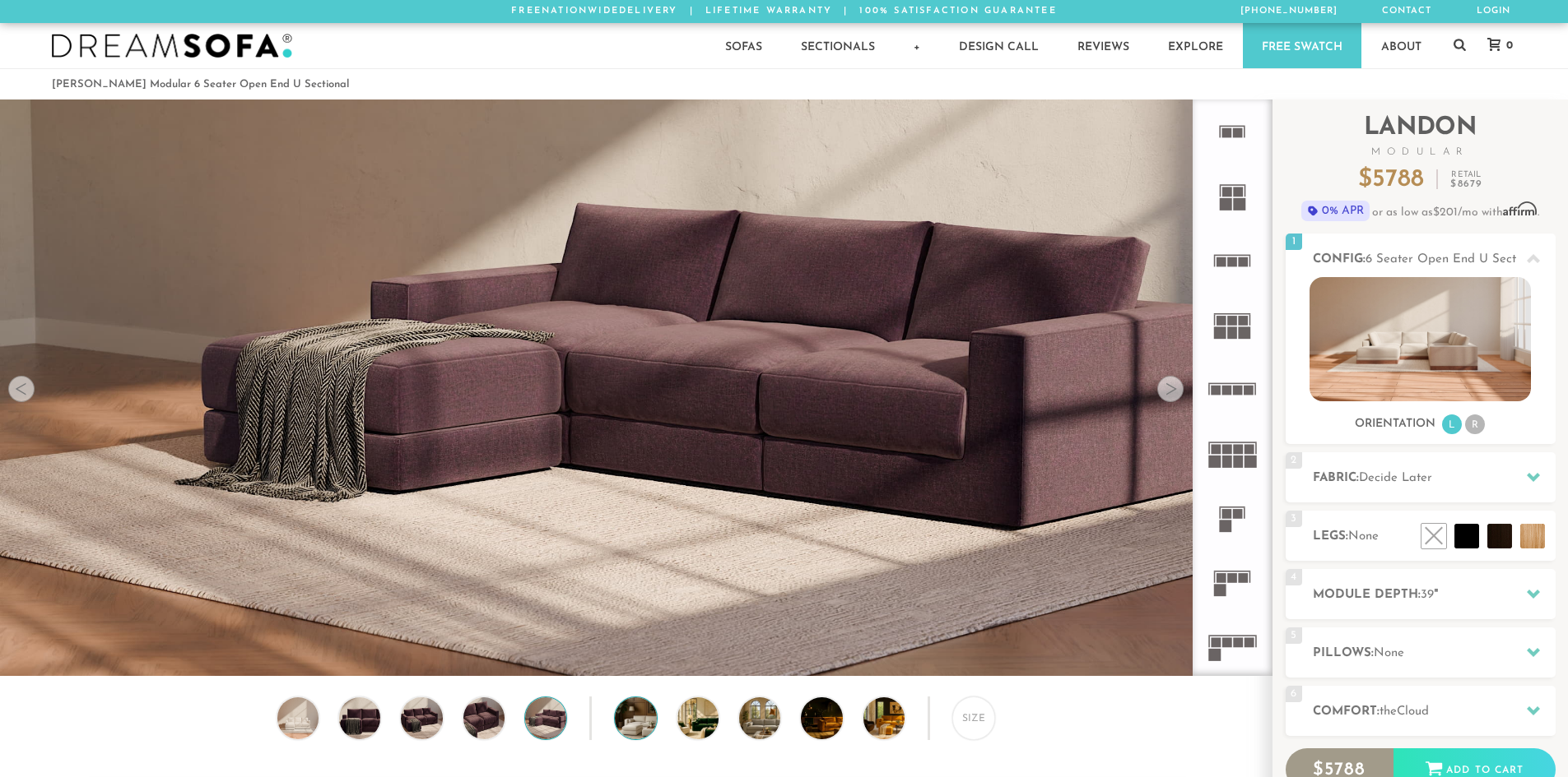
click at [648, 716] on img at bounding box center [651, 717] width 73 height 41
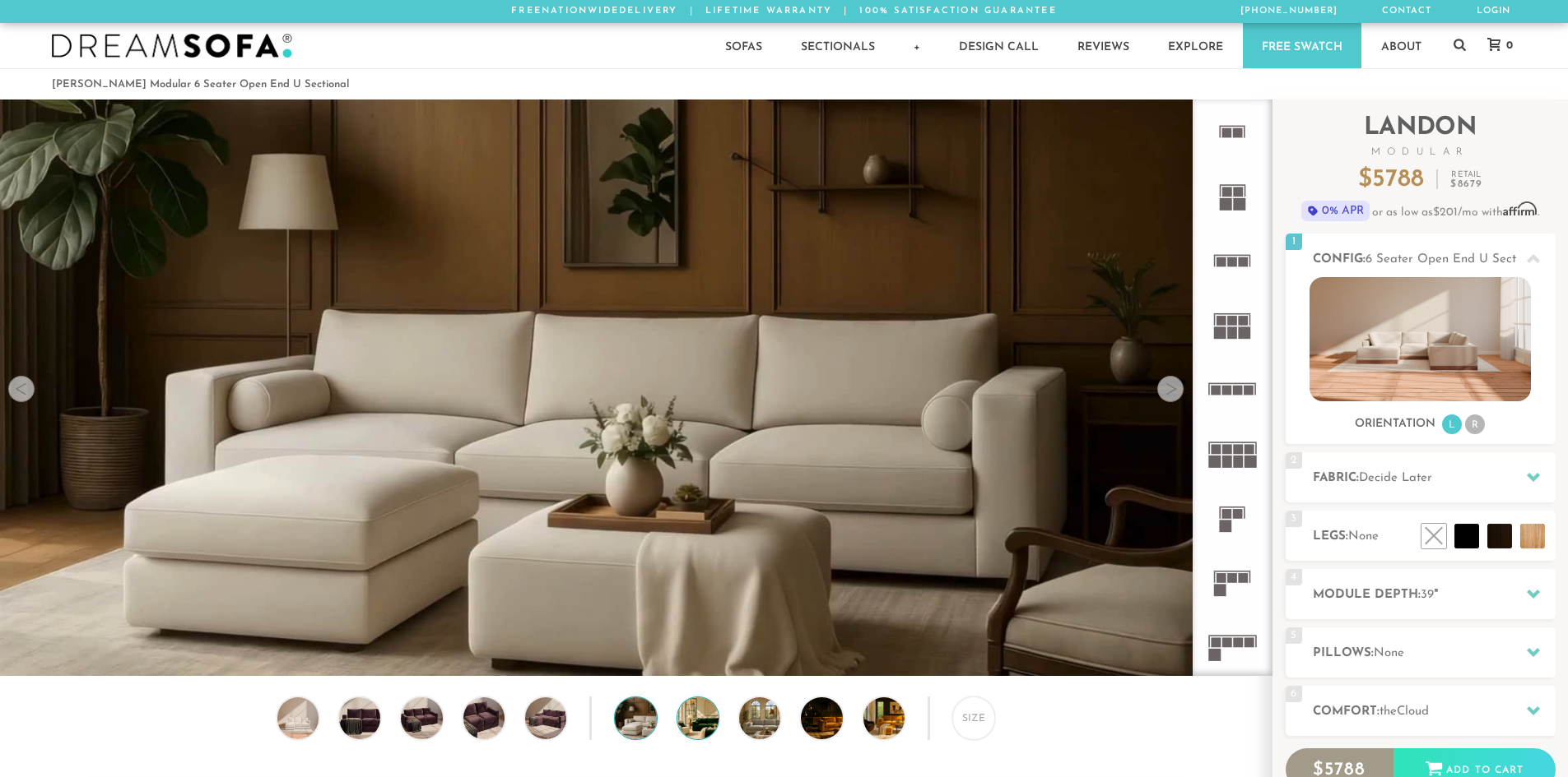
click at [703, 718] on img at bounding box center [714, 717] width 73 height 41
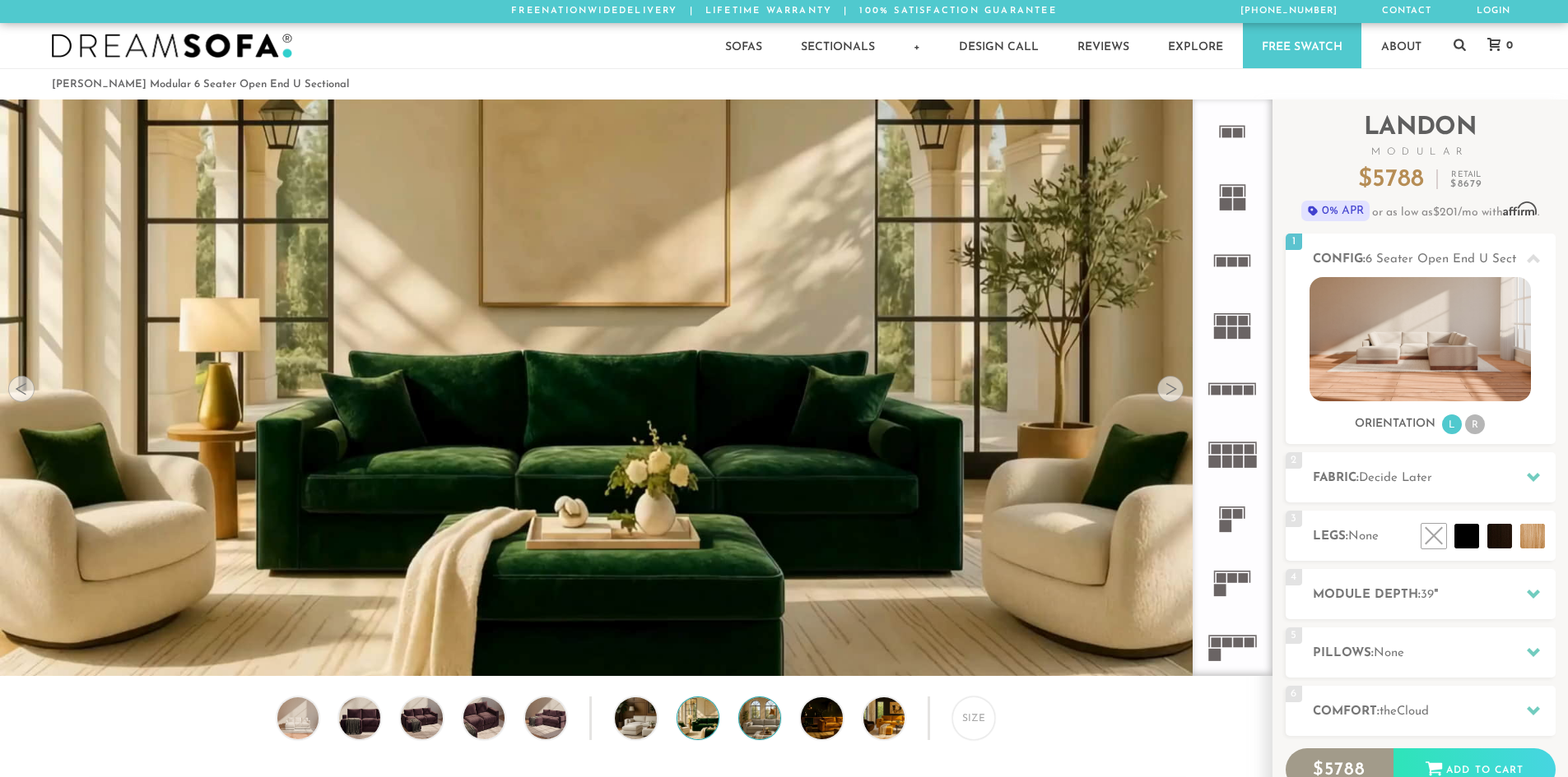
click at [761, 720] on img at bounding box center [776, 717] width 73 height 41
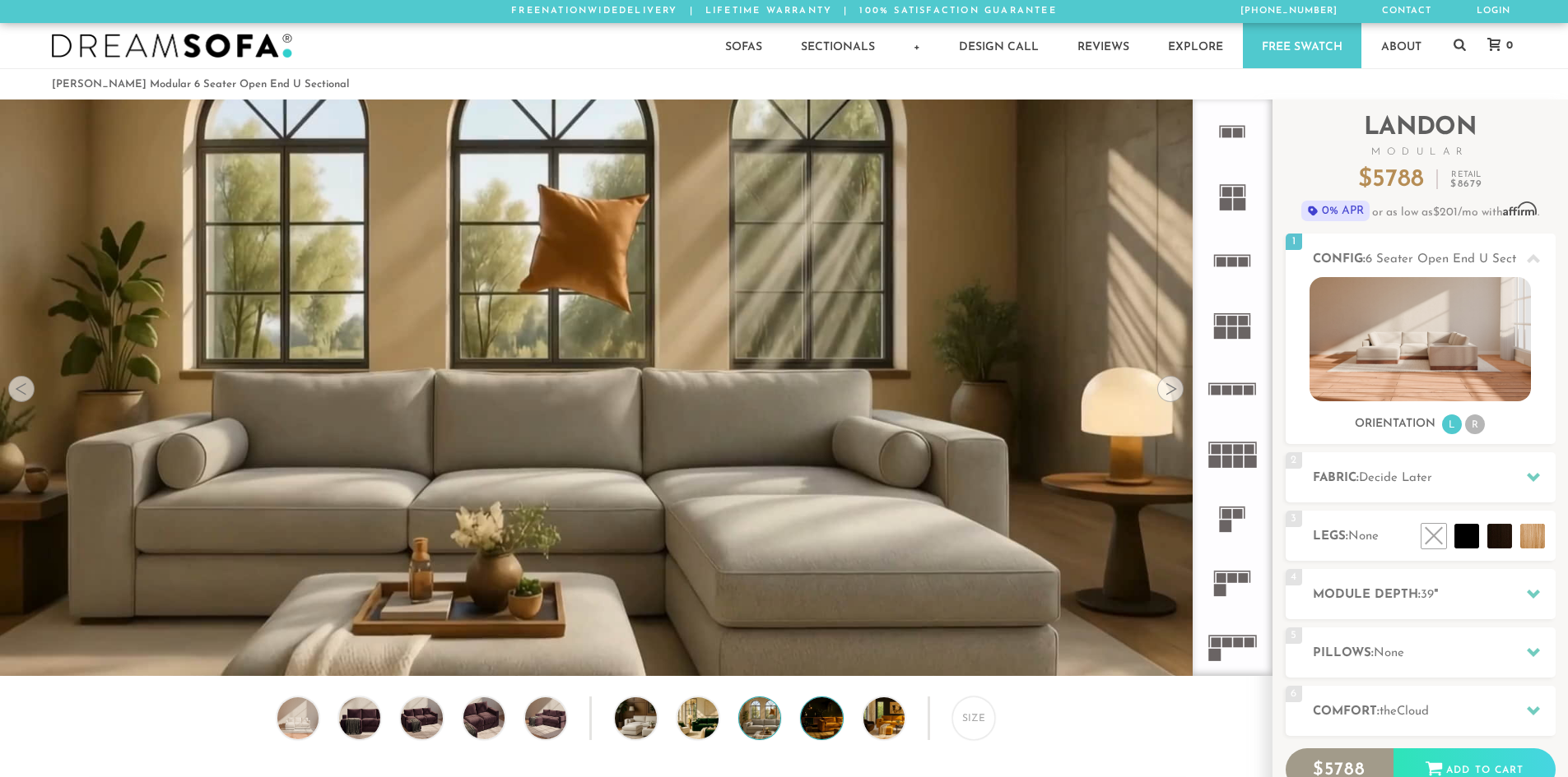
click at [824, 725] on img at bounding box center [837, 717] width 73 height 41
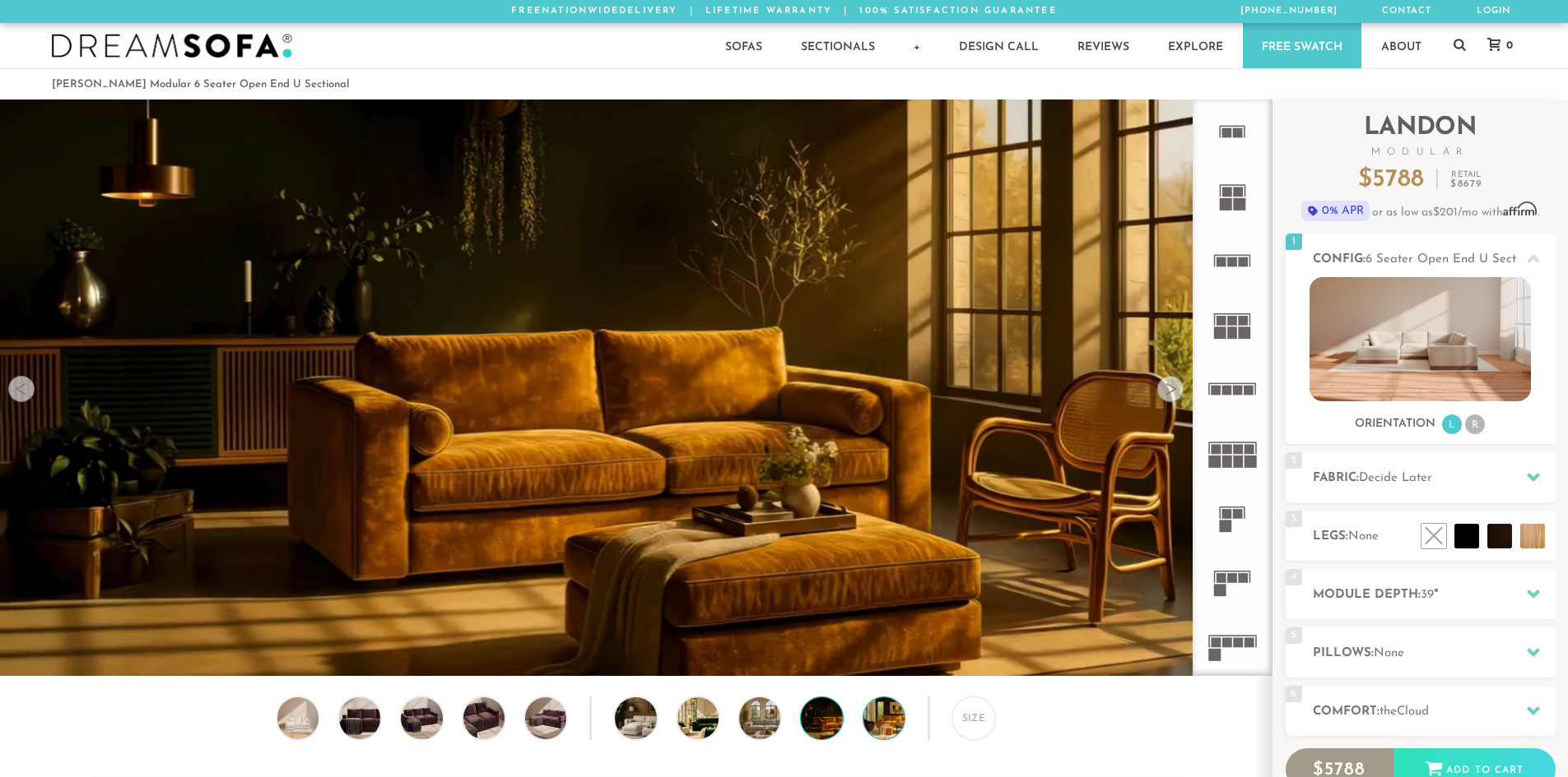
click at [893, 719] on img at bounding box center [900, 717] width 73 height 41
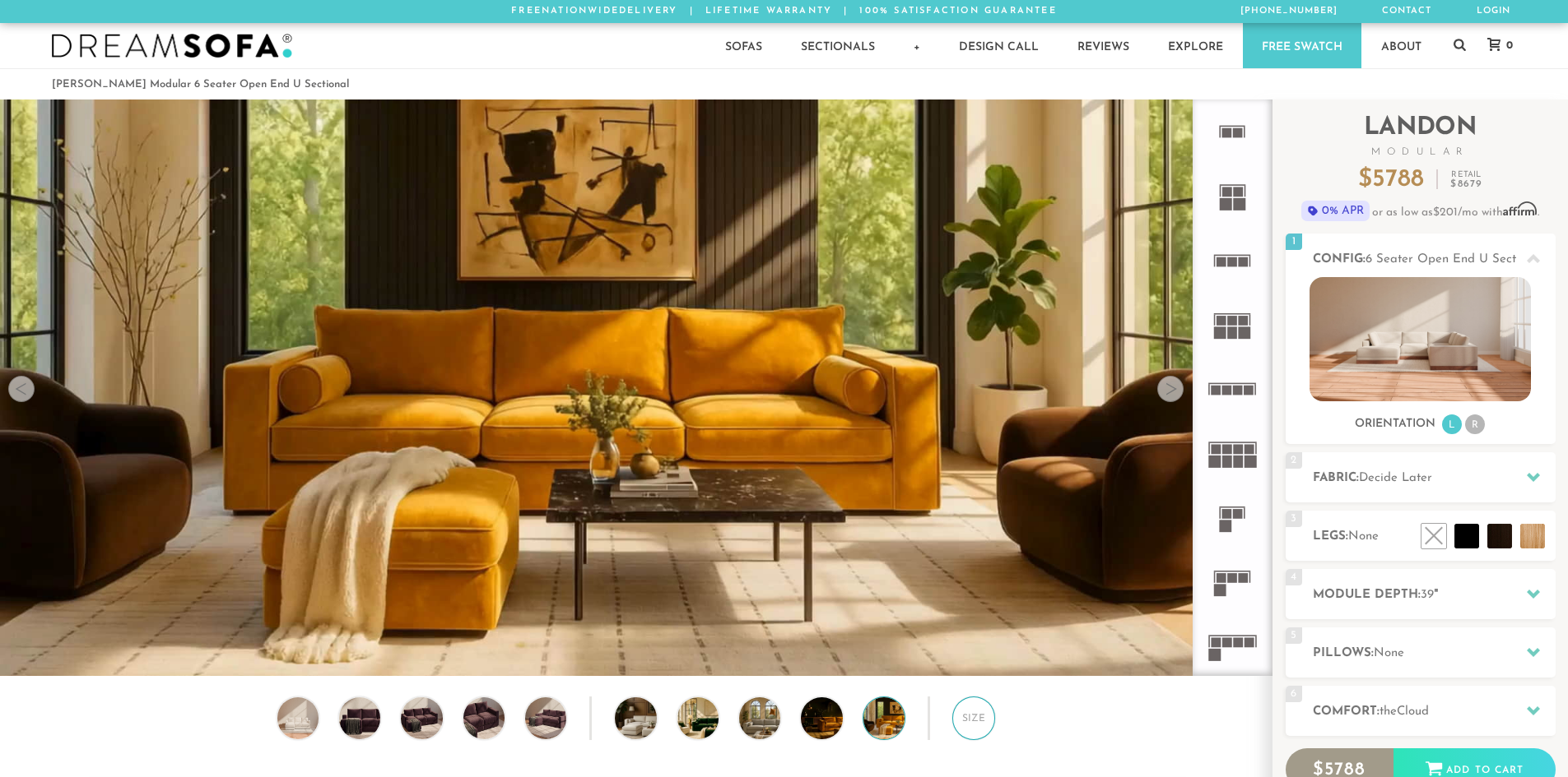
click at [986, 725] on div "Size" at bounding box center [973, 717] width 42 height 42
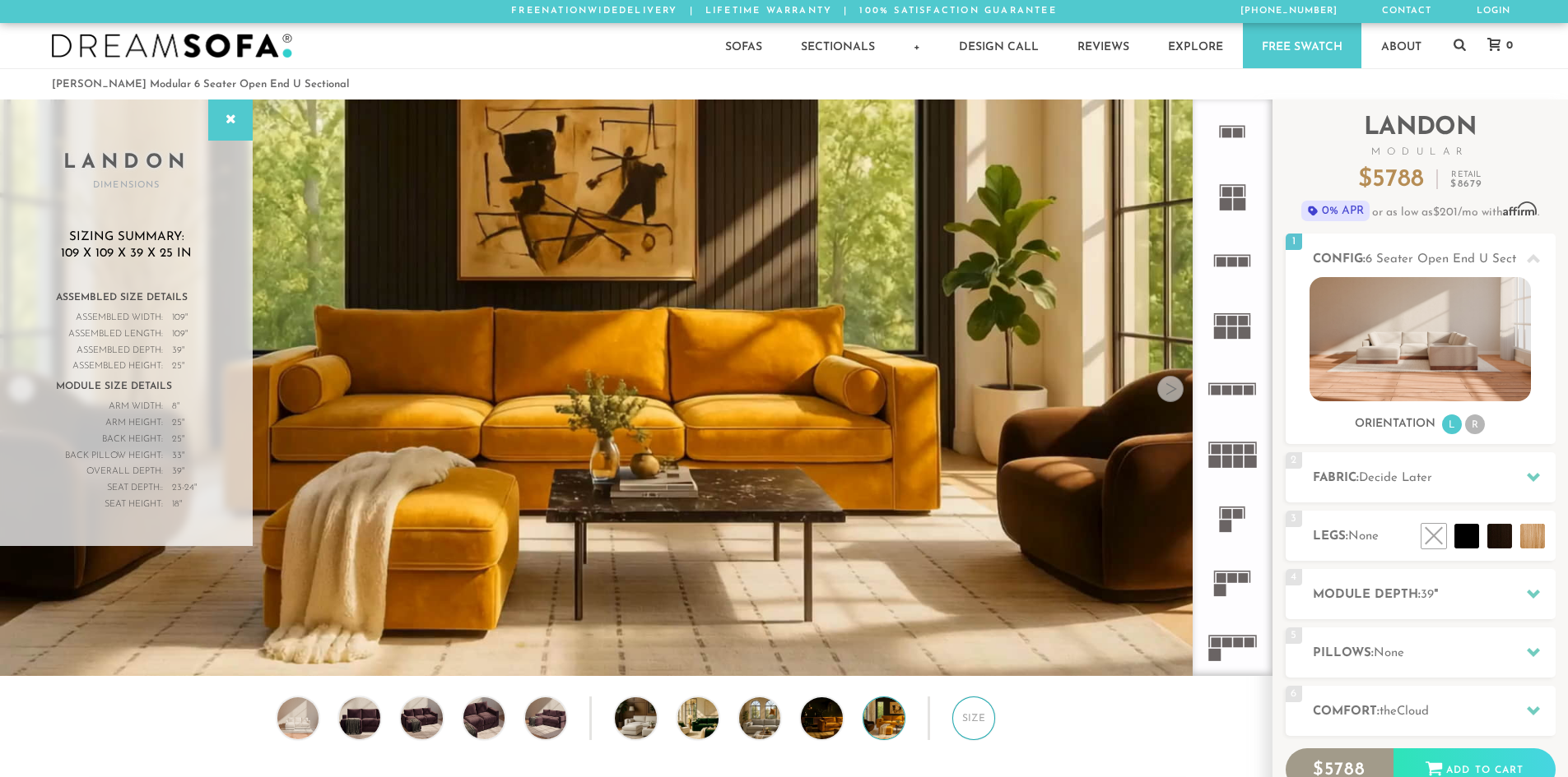
click at [986, 725] on div "Size" at bounding box center [973, 717] width 42 height 42
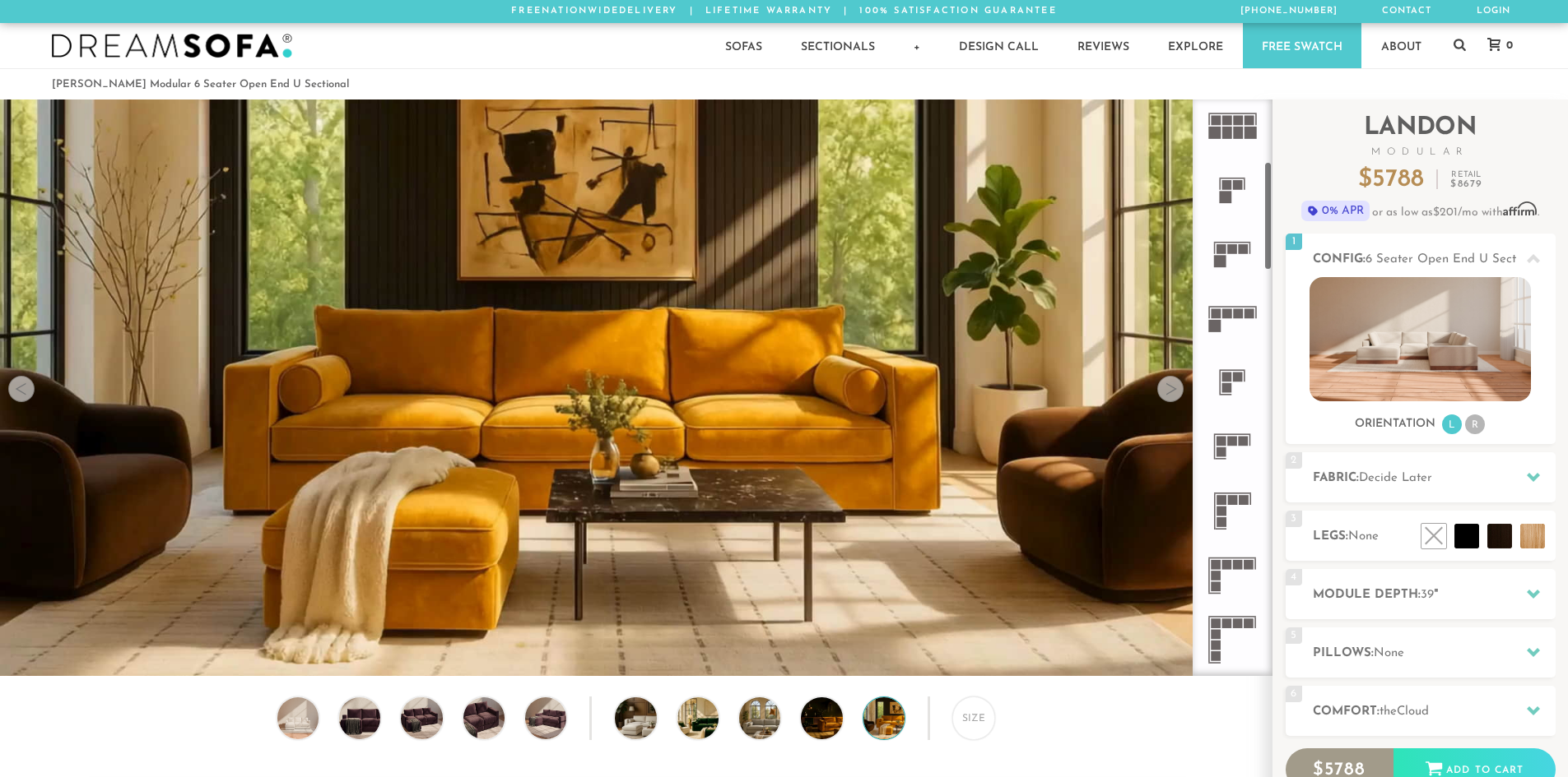
scroll to position [329, 0]
click at [1227, 569] on rect at bounding box center [1227, 565] width 10 height 10
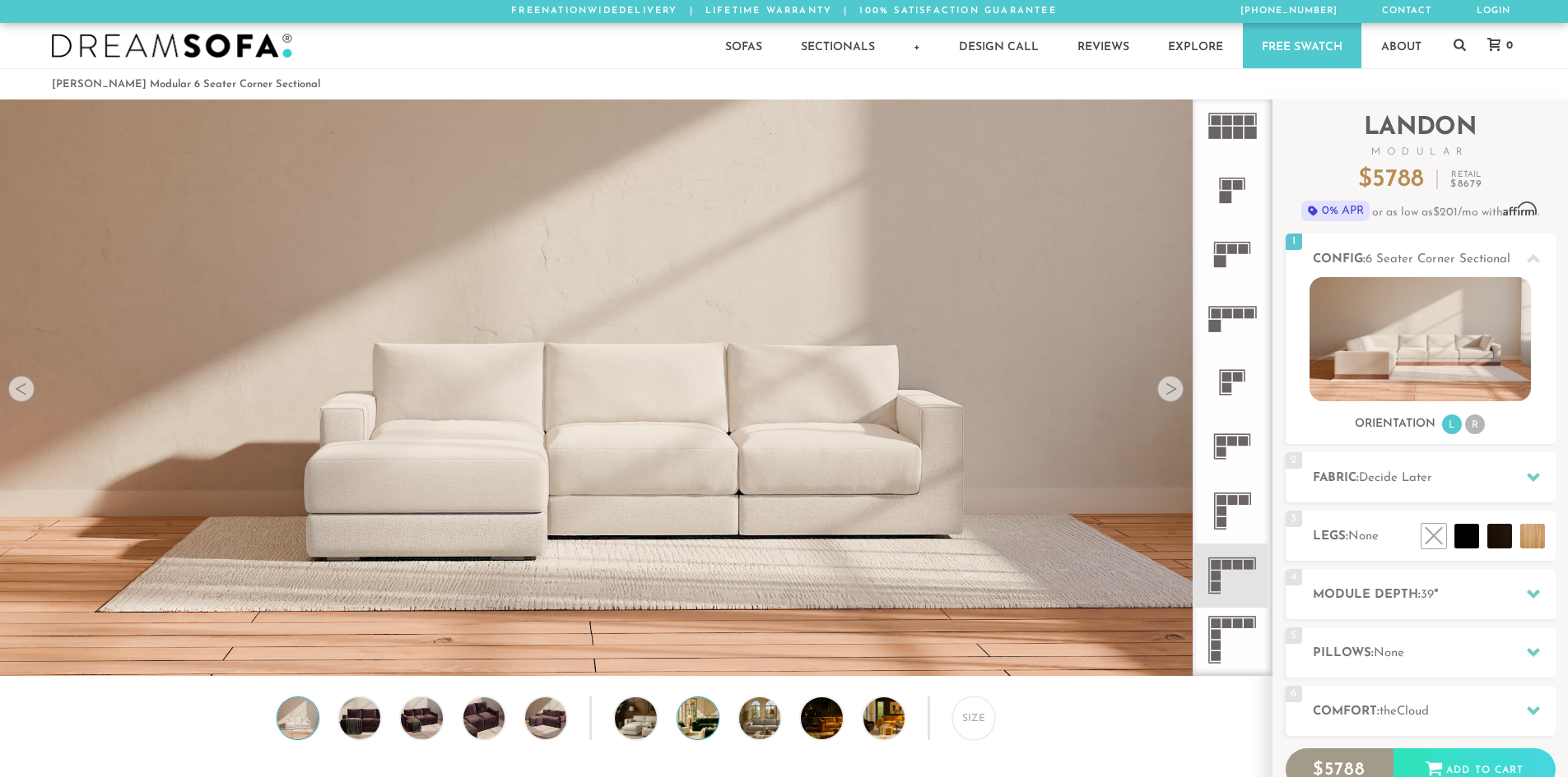
click at [697, 725] on img at bounding box center [714, 717] width 73 height 41
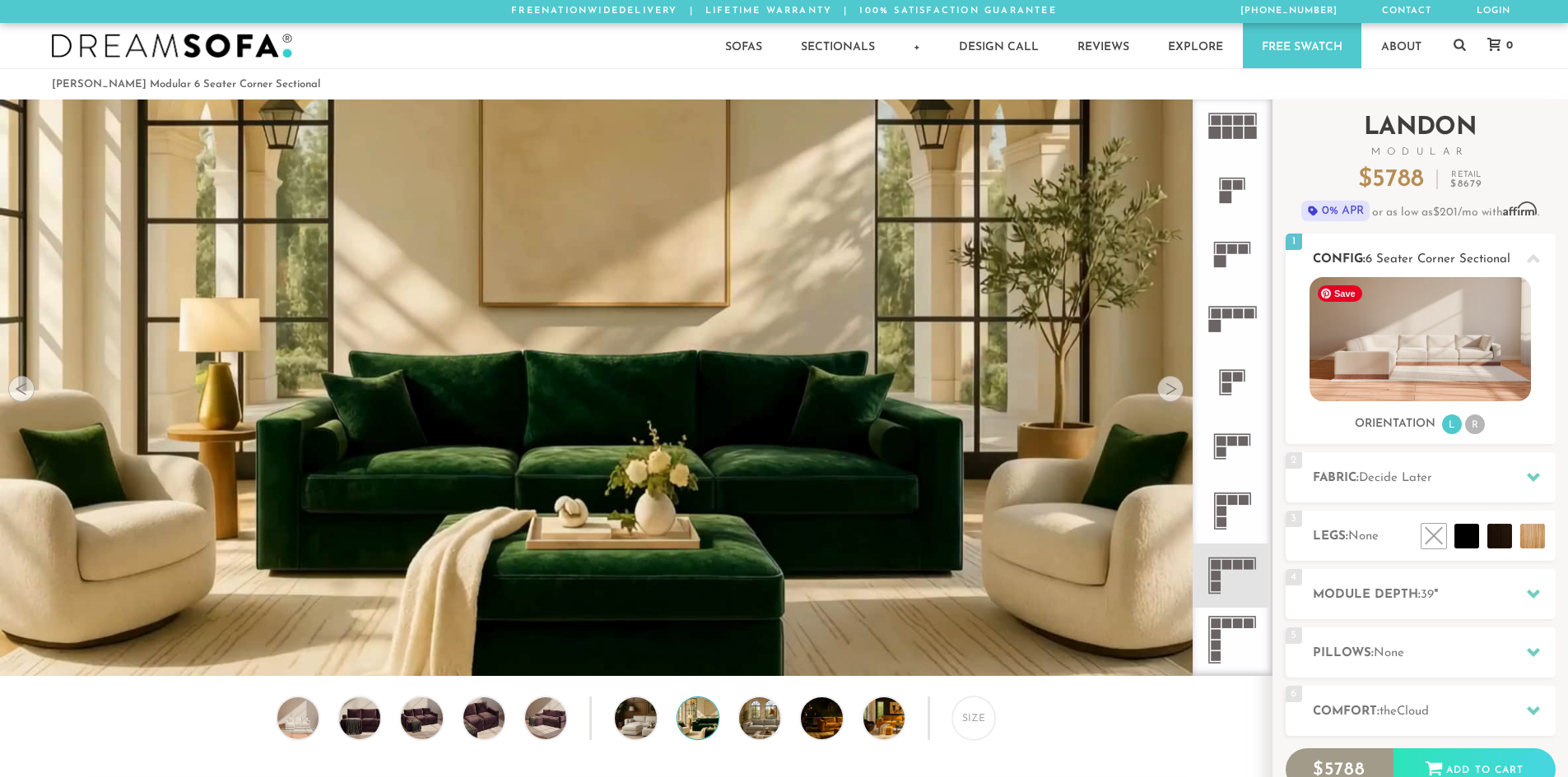
click at [1432, 347] on img at bounding box center [1420, 339] width 221 height 124
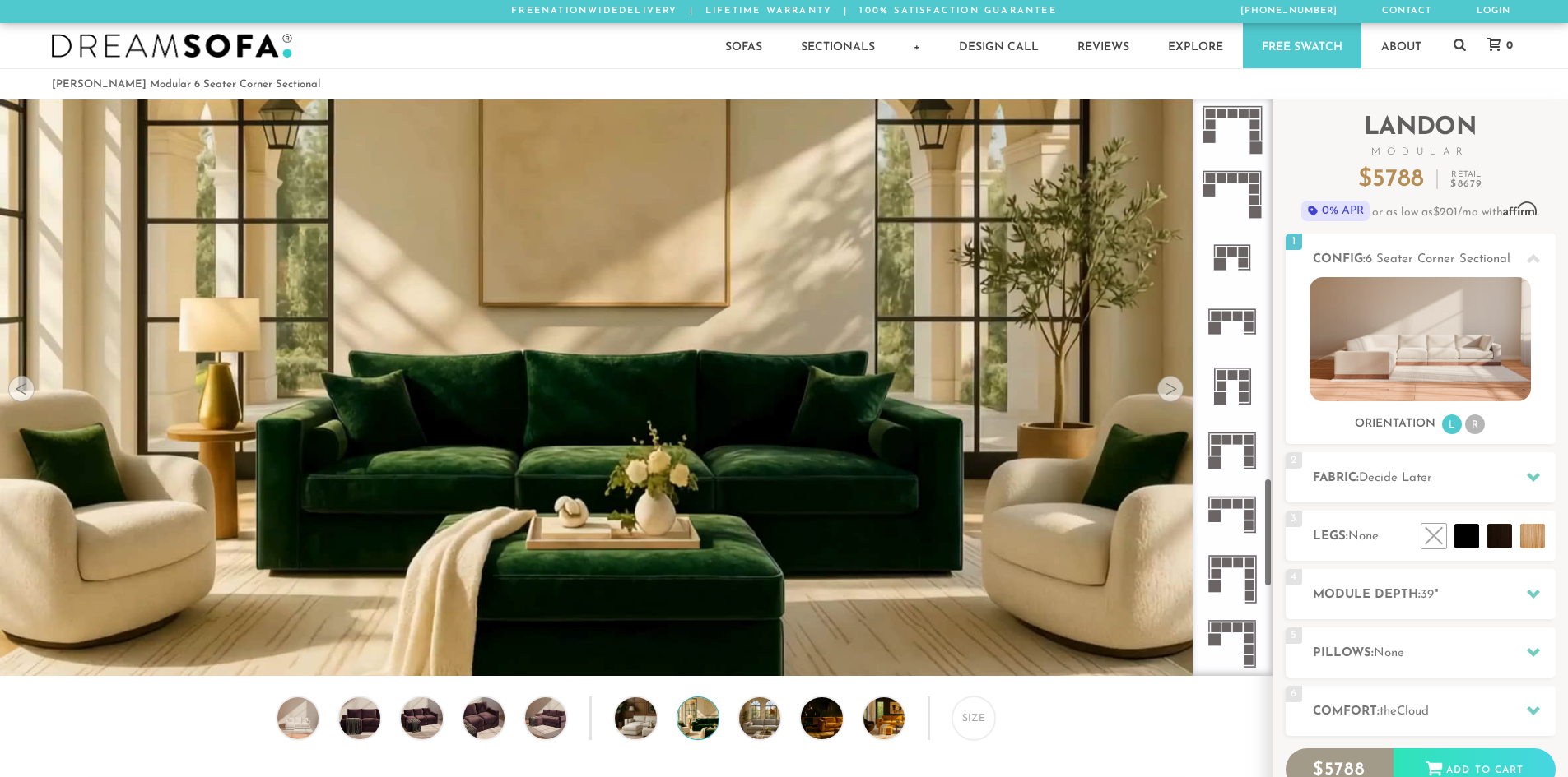
scroll to position [2015, 0]
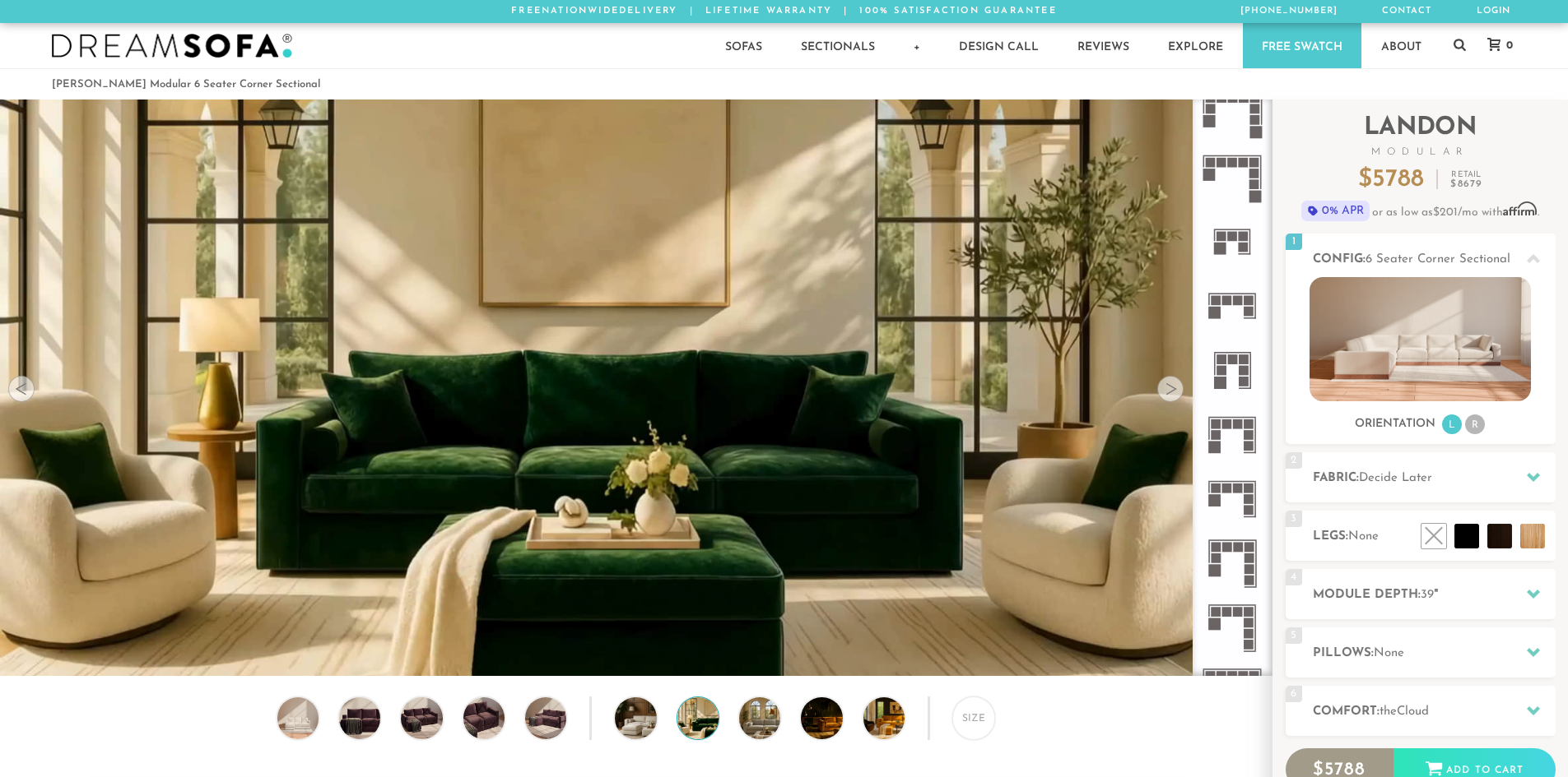
click at [1222, 483] on icon at bounding box center [1231, 499] width 64 height 64
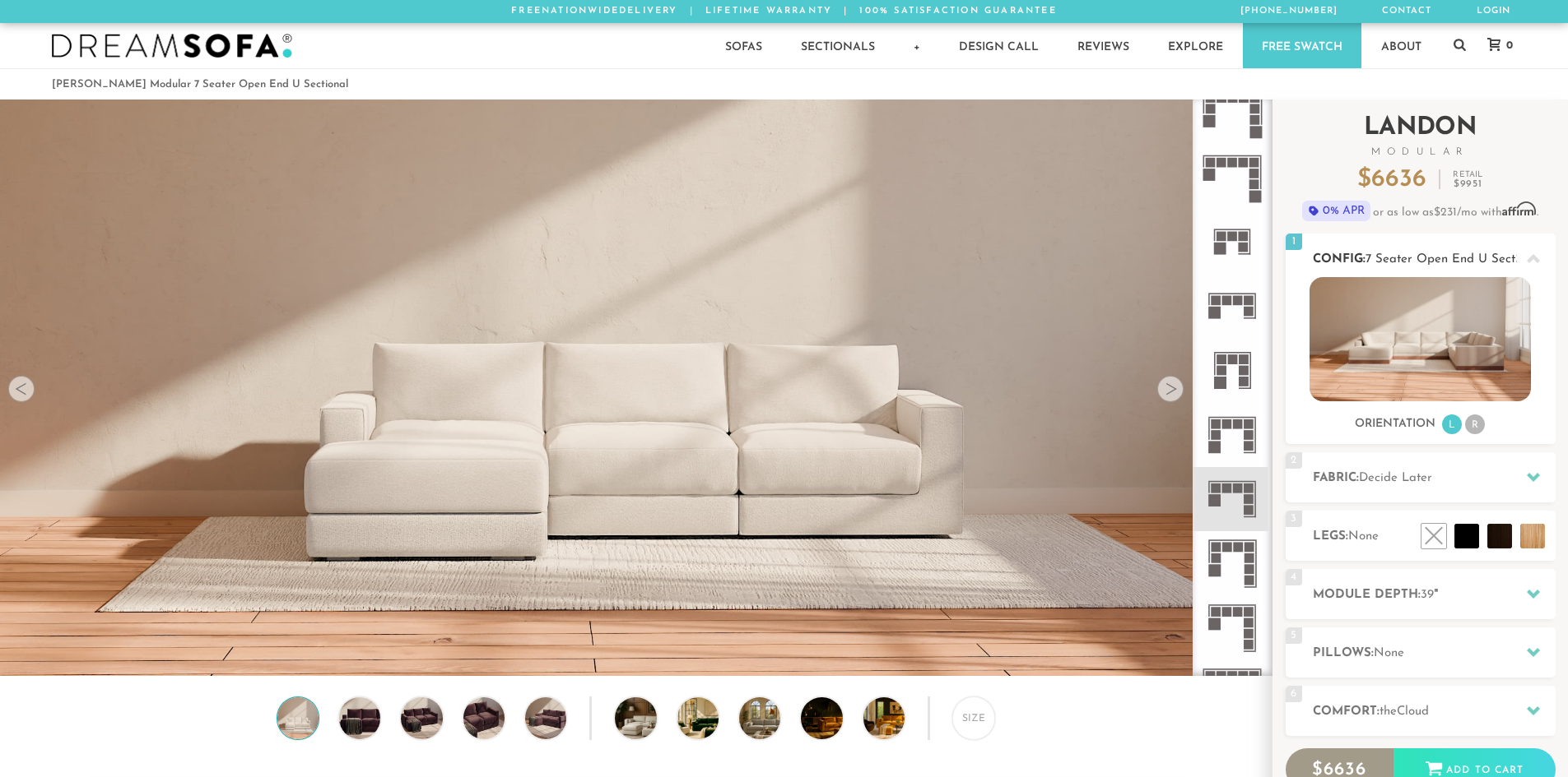
click at [1453, 428] on li "L" at bounding box center [1452, 425] width 20 height 20
click at [1236, 303] on rect at bounding box center [1238, 301] width 10 height 10
click at [1473, 422] on li "R" at bounding box center [1475, 425] width 20 height 20
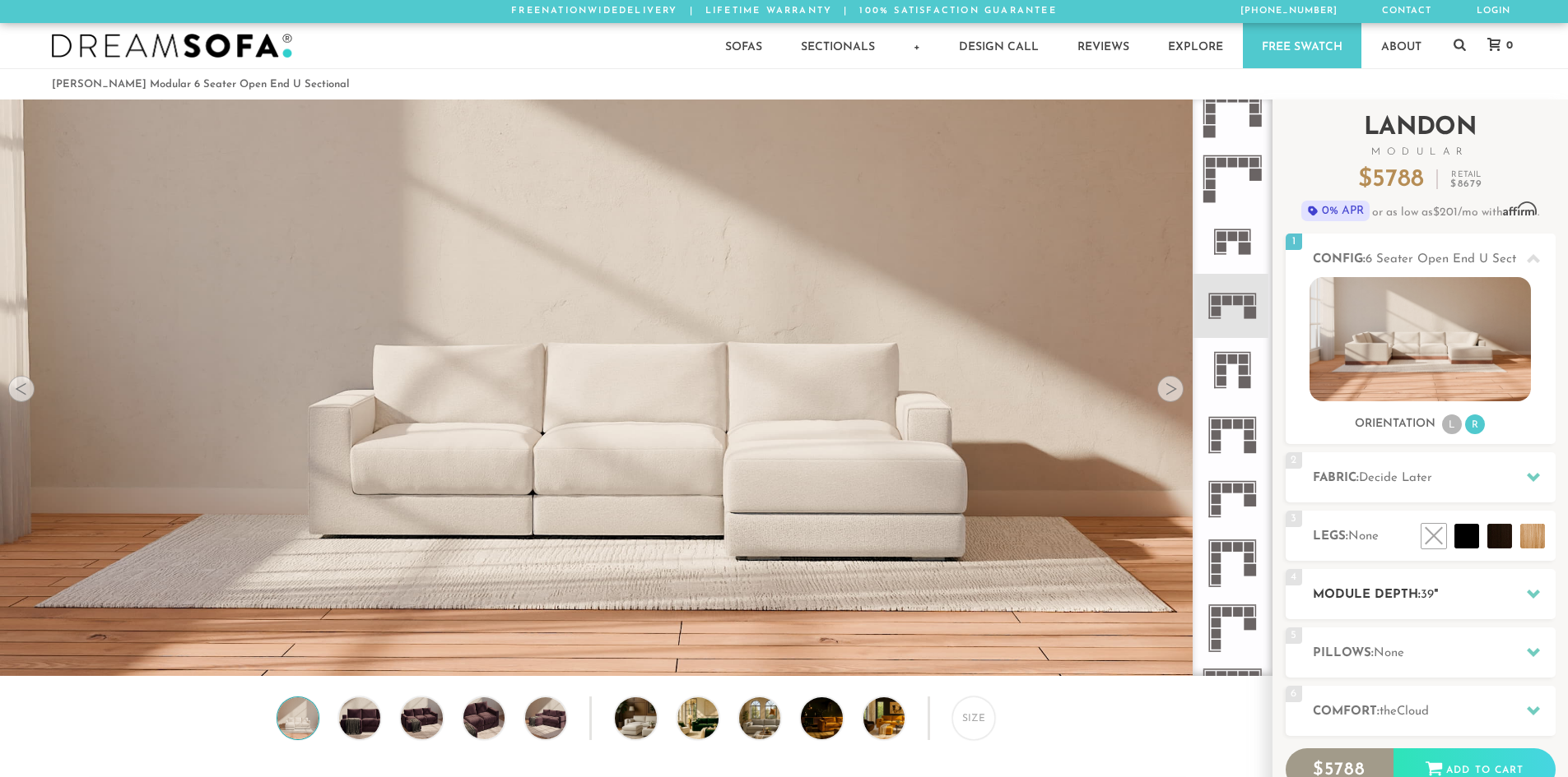
click at [1433, 589] on span "39" at bounding box center [1427, 595] width 13 height 12
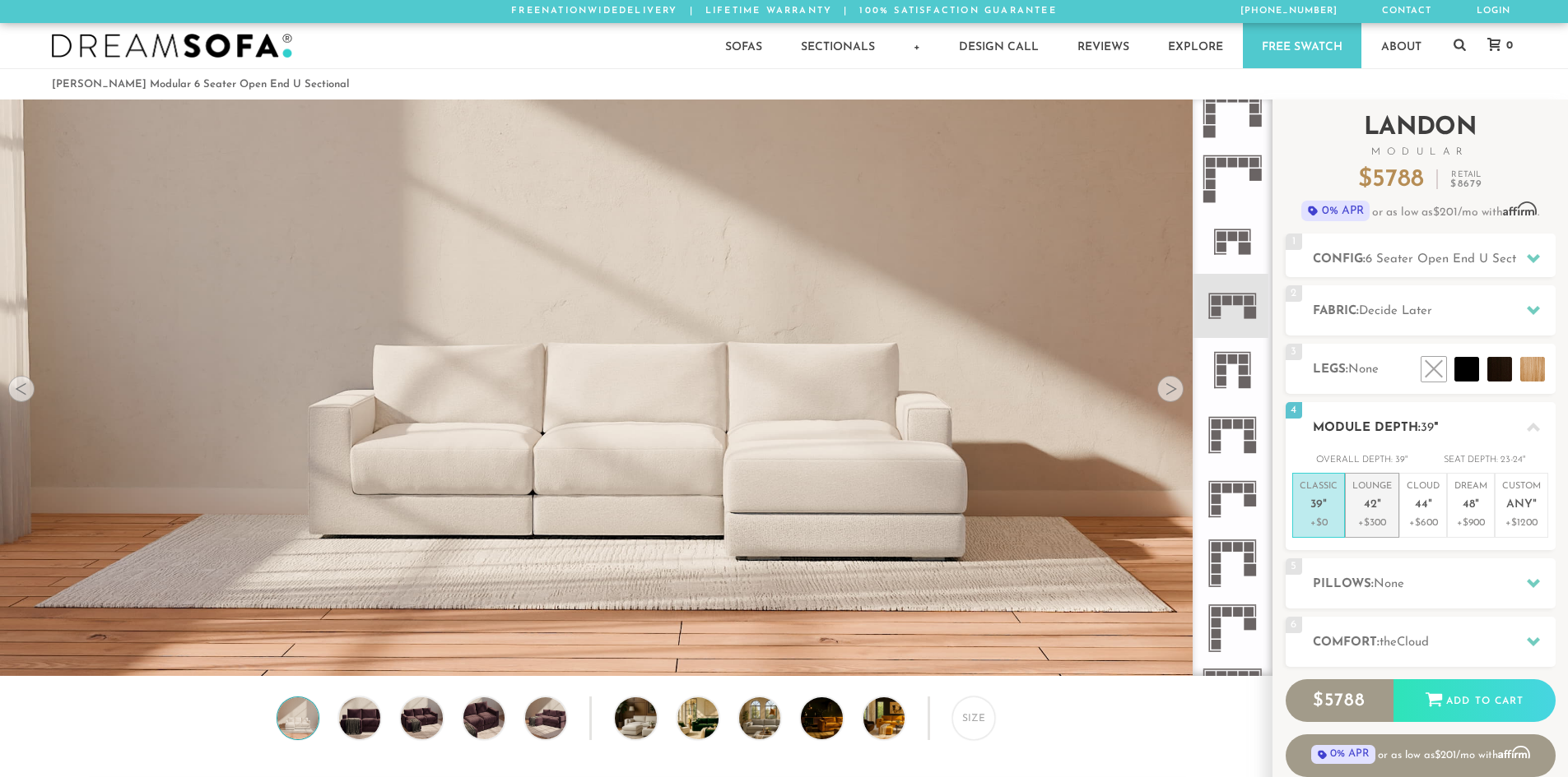
click at [1365, 506] on span "42" at bounding box center [1370, 505] width 13 height 14
click at [1394, 573] on div "5 Pillows: None" at bounding box center [1420, 583] width 270 height 50
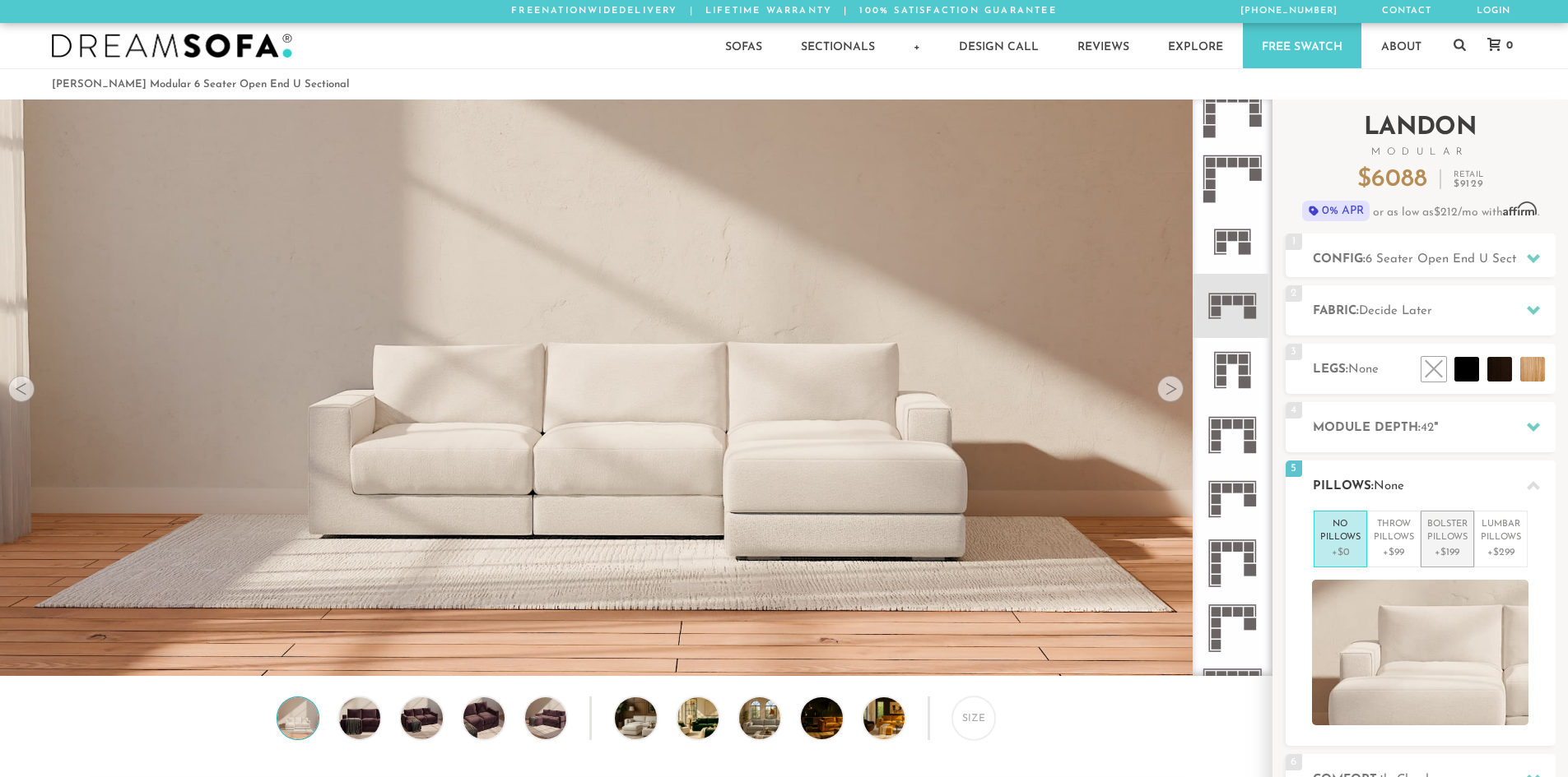
click at [1440, 532] on p "Bolster Pillows" at bounding box center [1447, 532] width 41 height 27
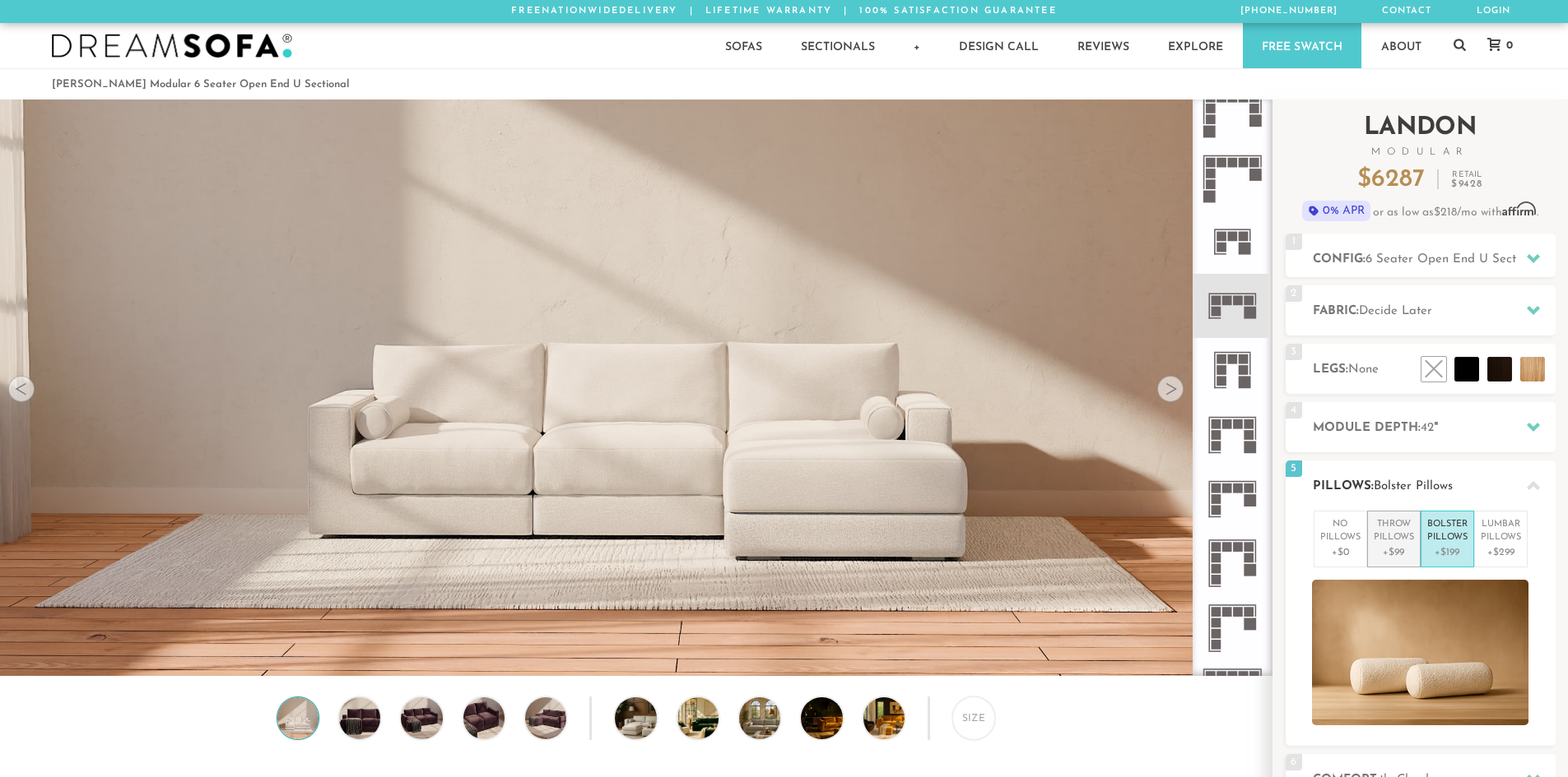
click at [1394, 529] on p "Throw Pillows" at bounding box center [1393, 532] width 41 height 27
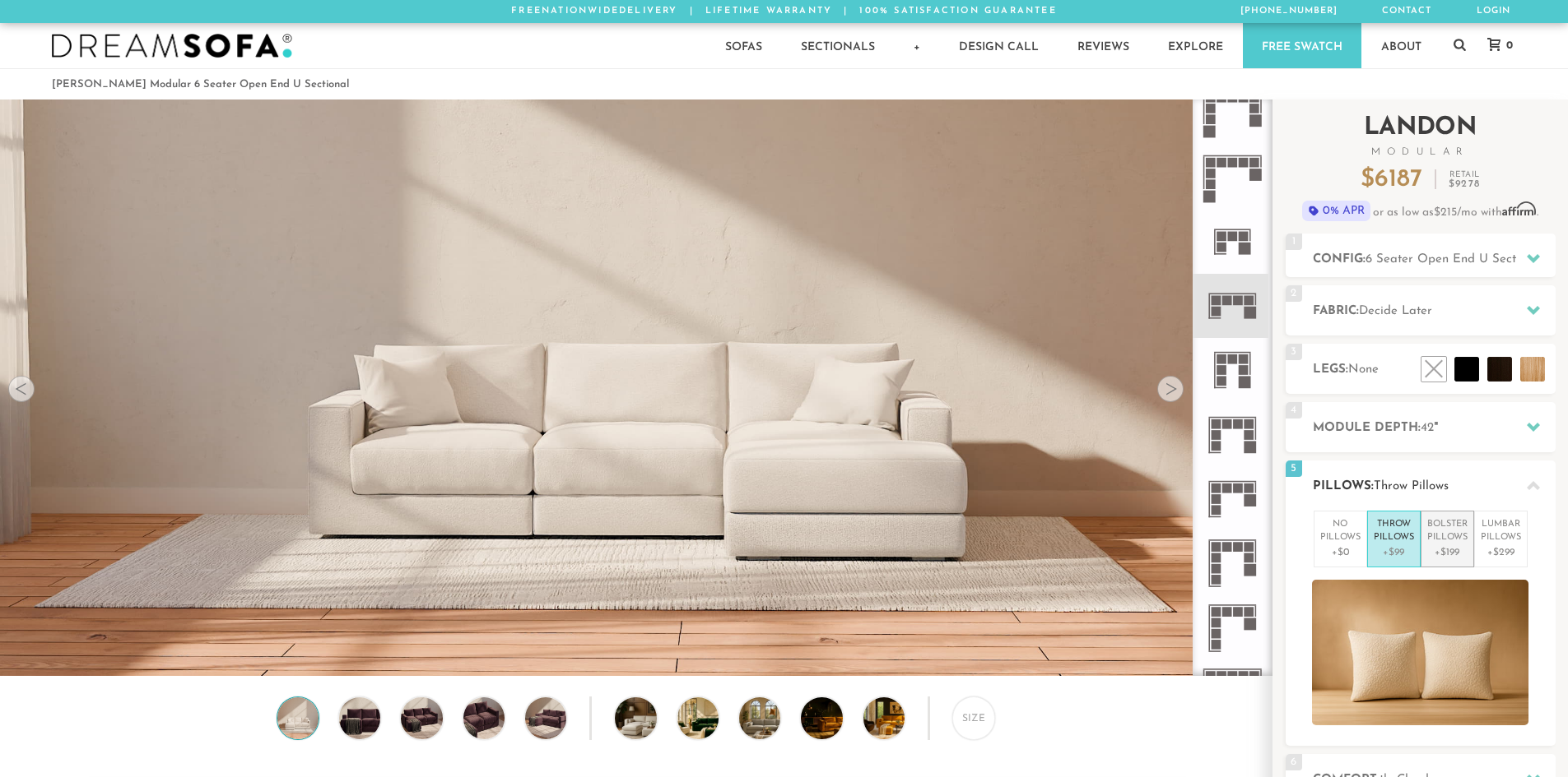
click at [1429, 529] on p "Bolster Pillows" at bounding box center [1447, 532] width 41 height 27
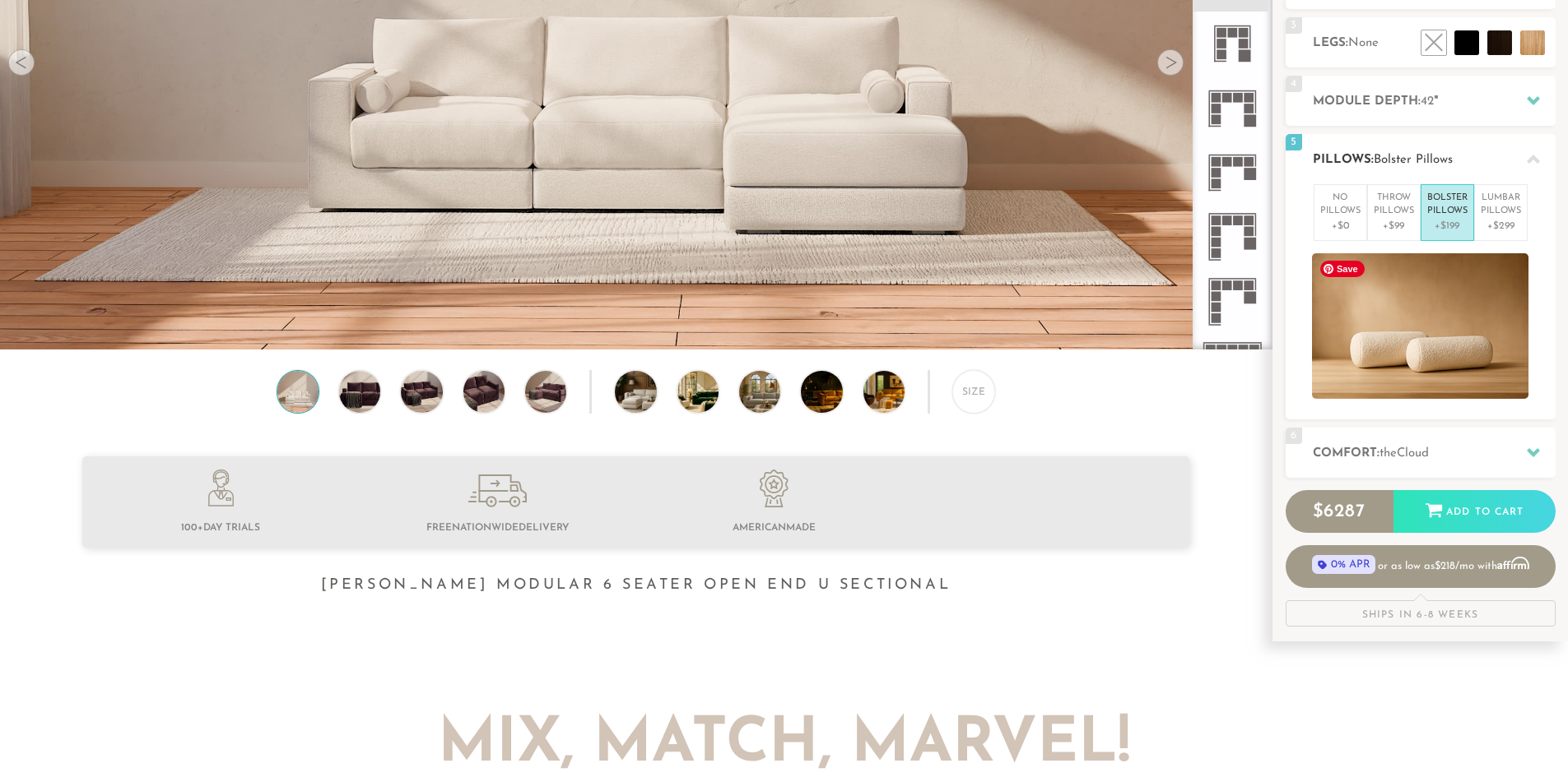
scroll to position [329, 0]
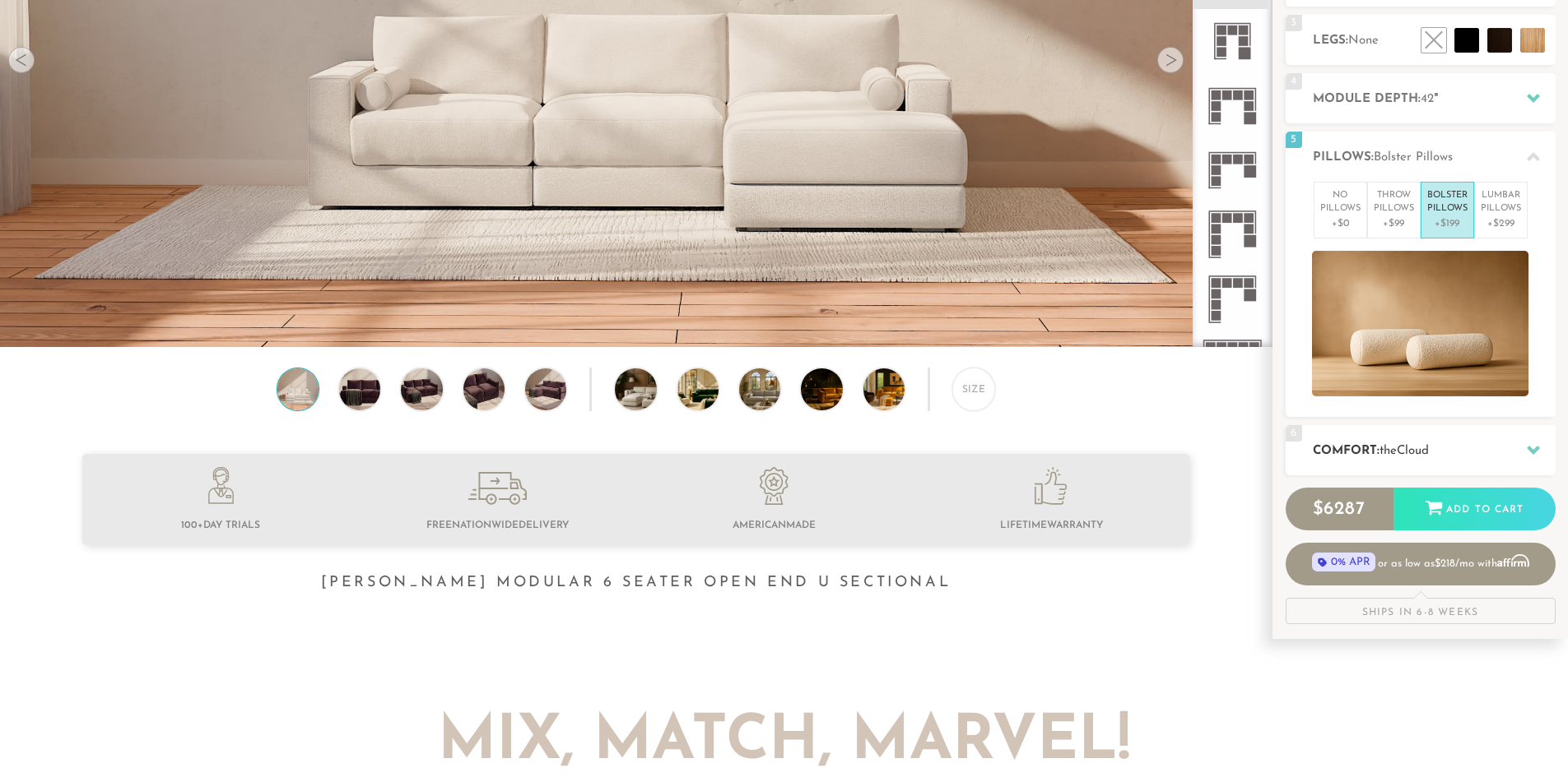
click at [1428, 445] on span "Cloud" at bounding box center [1413, 451] width 32 height 12
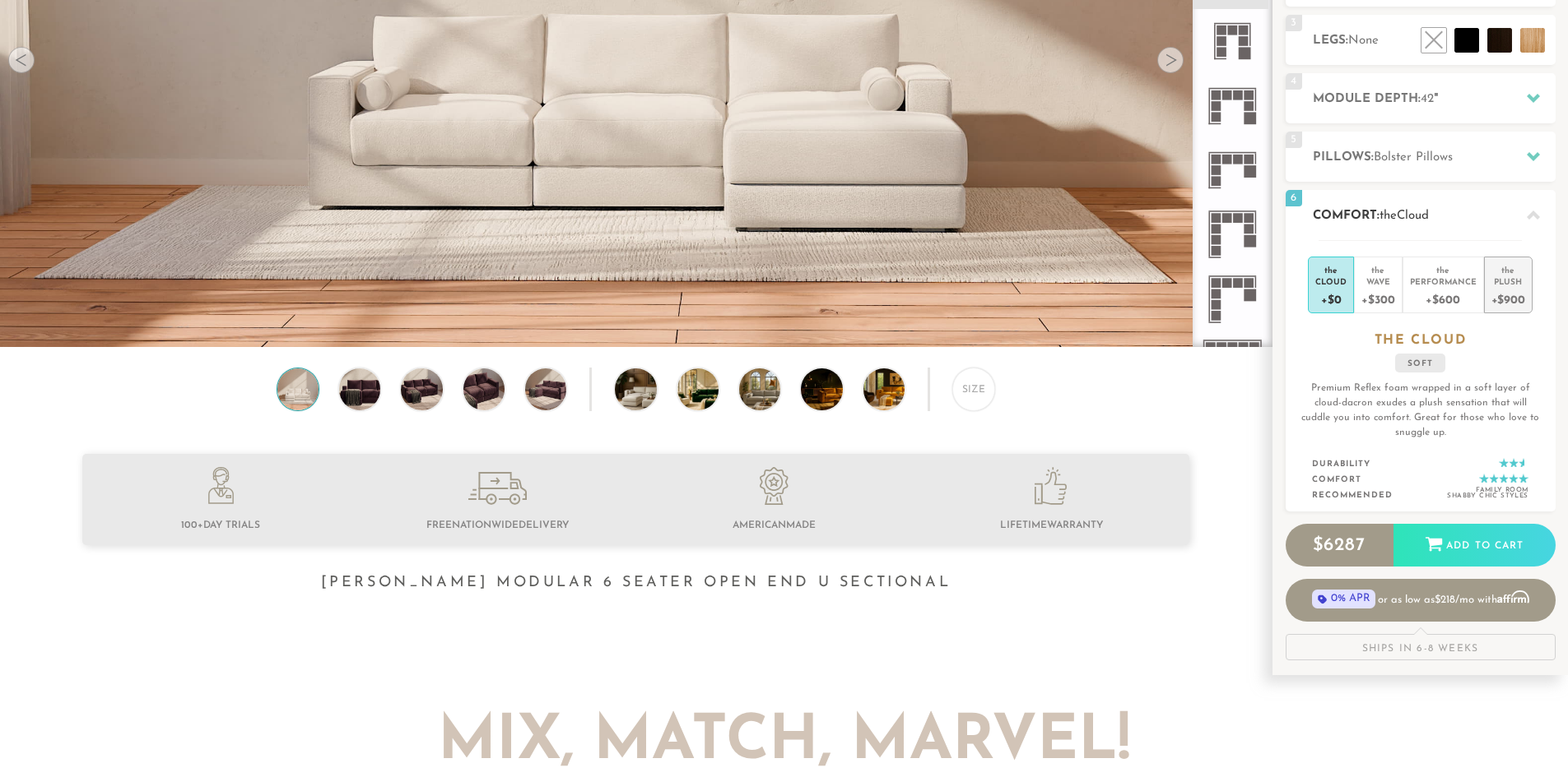
click at [1523, 282] on div "Plush" at bounding box center [1508, 282] width 34 height 12
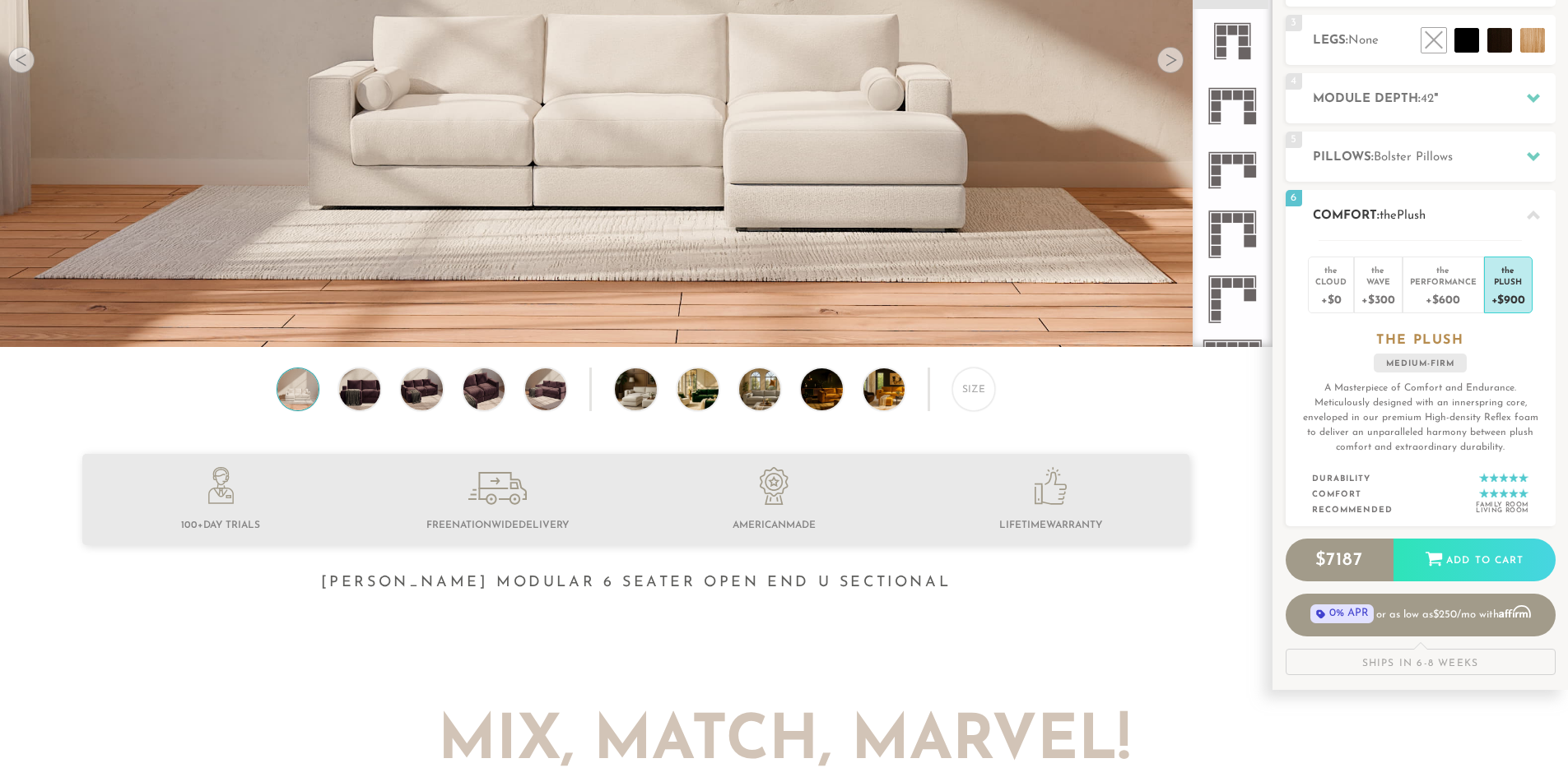
click at [1536, 209] on icon at bounding box center [1533, 215] width 13 height 13
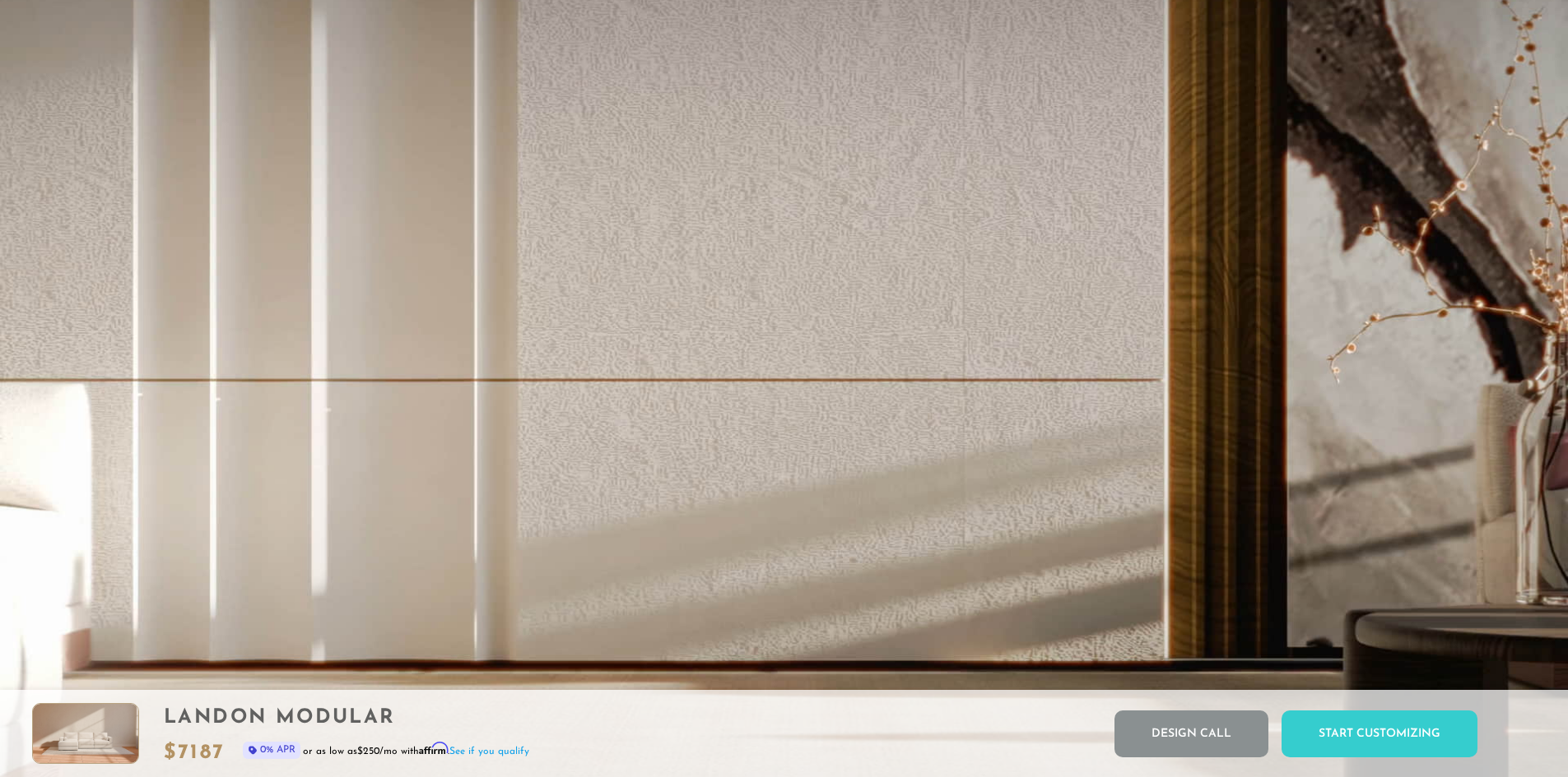
scroll to position [3784, 0]
